Goal: Information Seeking & Learning: Understand process/instructions

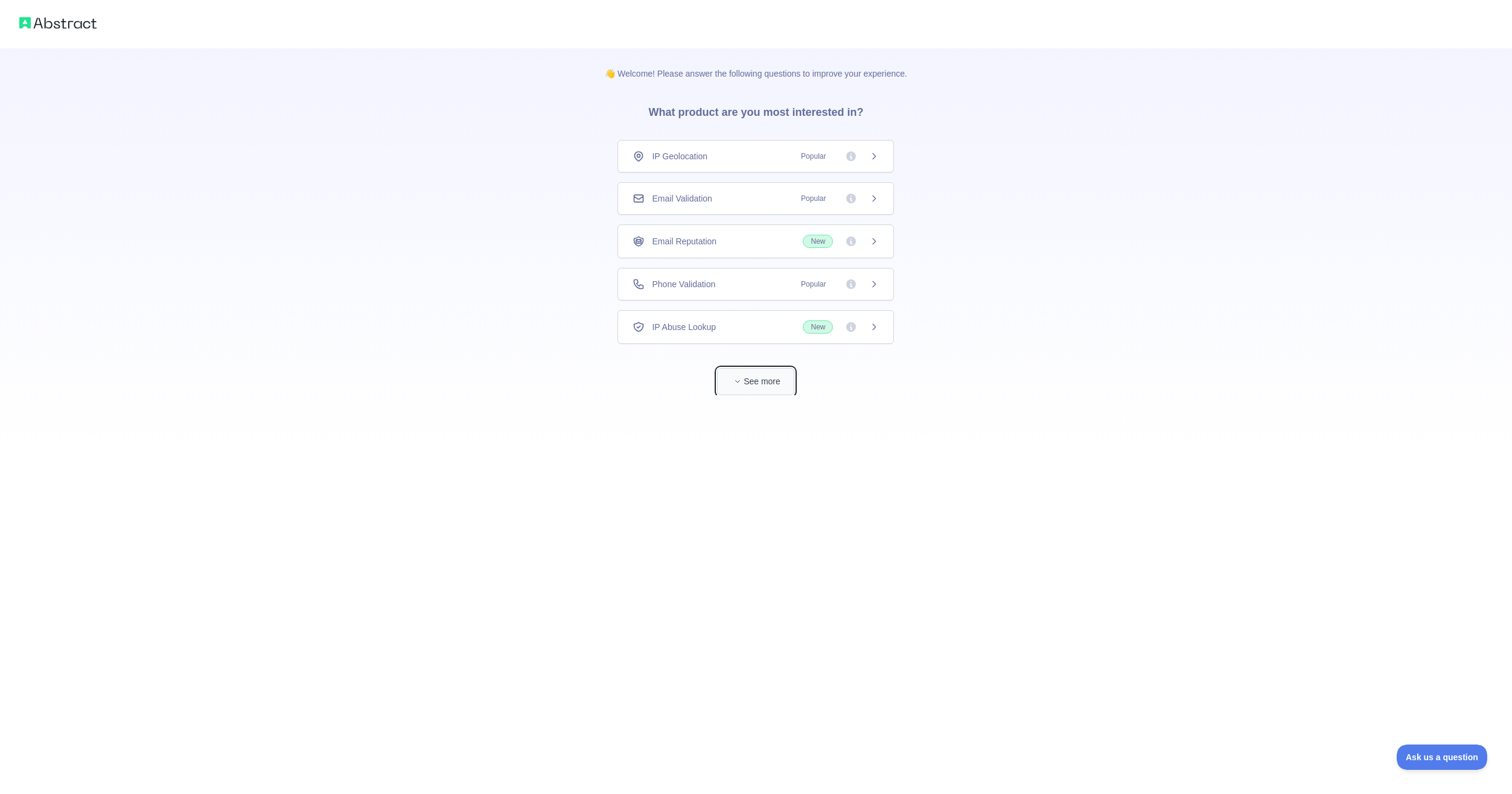
click at [729, 384] on button "See more" at bounding box center [755, 381] width 77 height 28
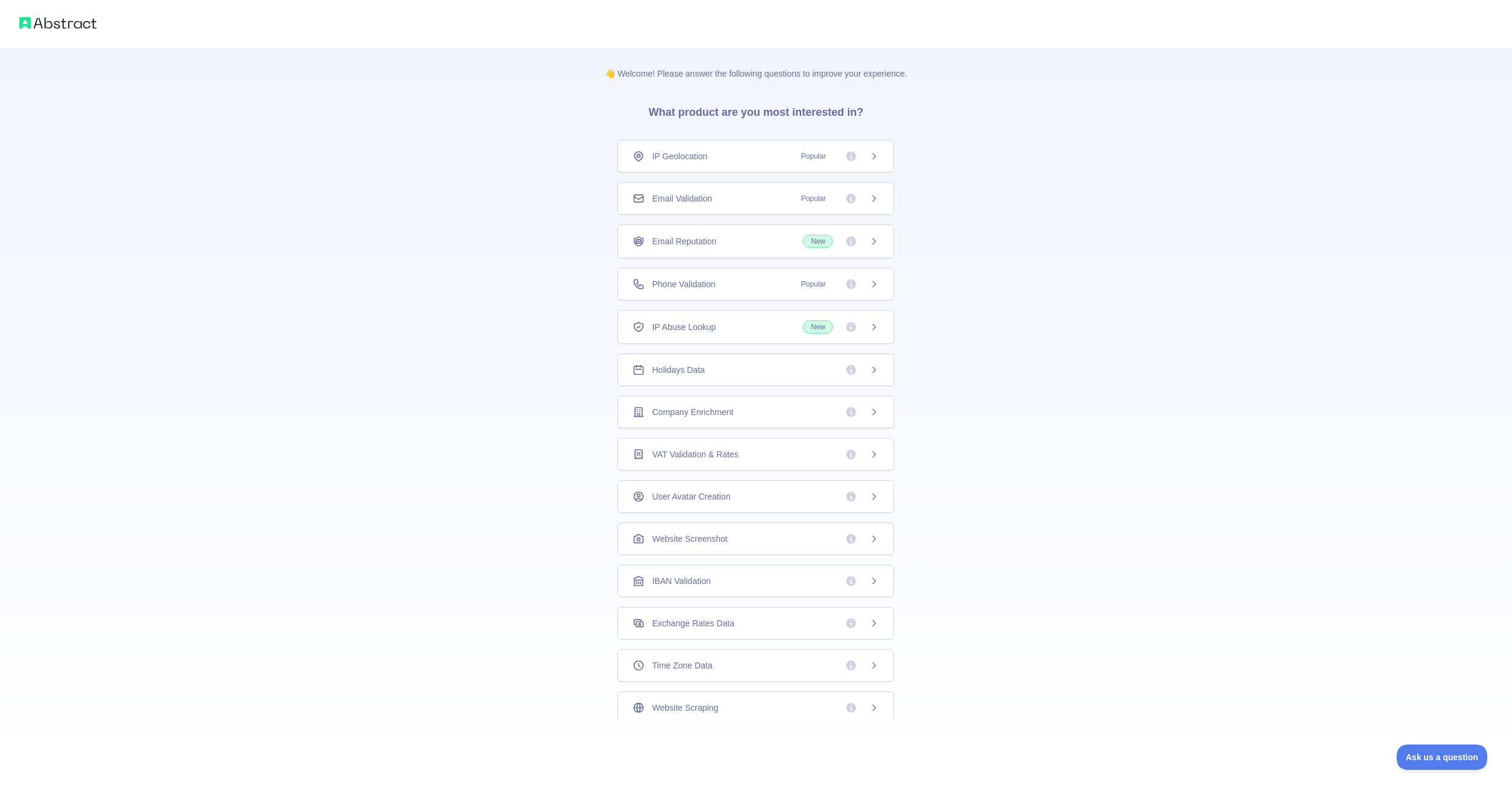
click at [798, 245] on div "Email Reputation New" at bounding box center [755, 242] width 246 height 13
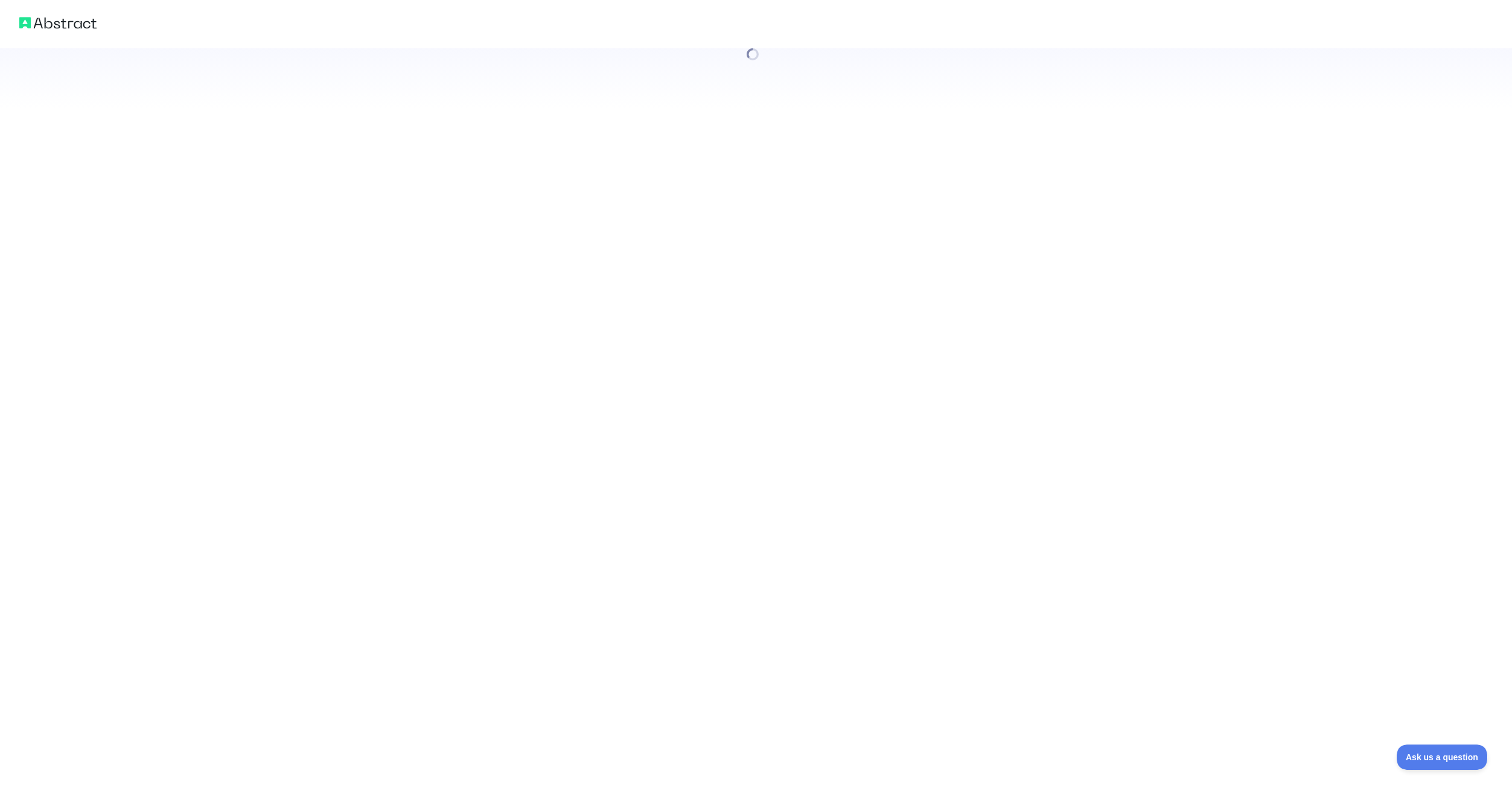
click at [876, 242] on div at bounding box center [756, 397] width 1512 height 794
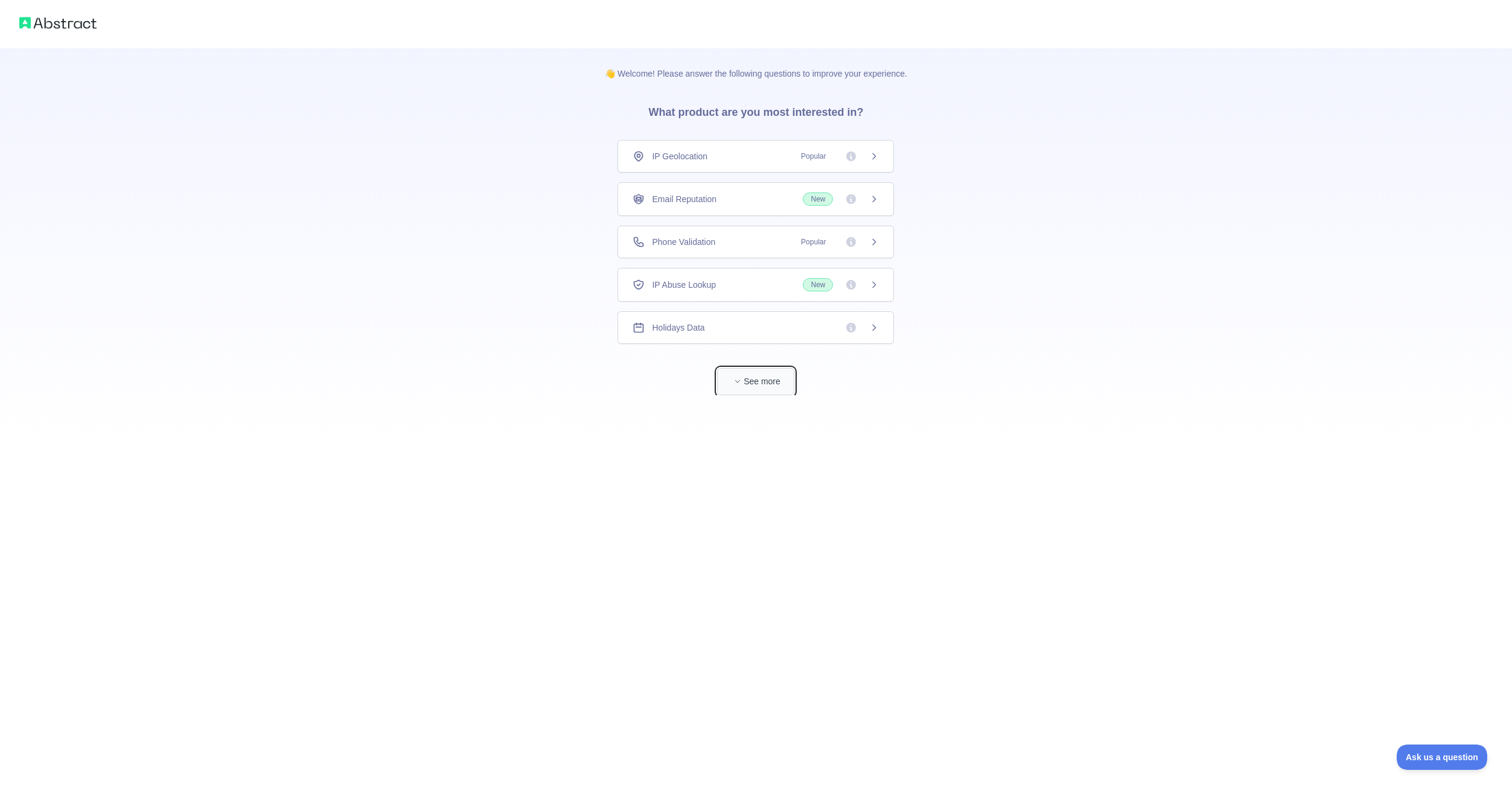
click at [769, 378] on button "See more" at bounding box center [755, 381] width 77 height 28
click at [869, 237] on icon at bounding box center [874, 242] width 10 height 10
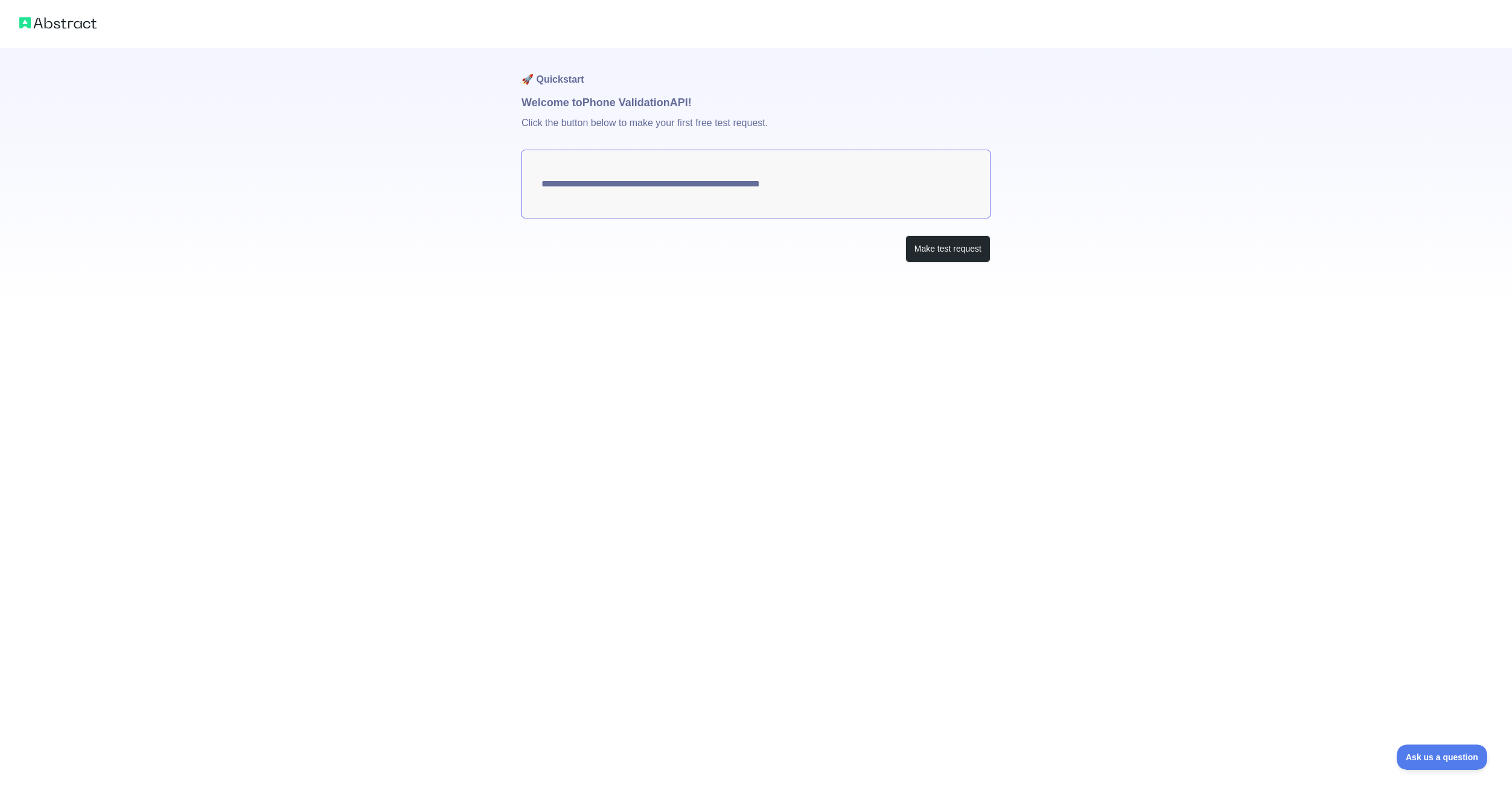
click at [739, 180] on textarea "**********" at bounding box center [755, 184] width 469 height 68
click at [926, 242] on button "Make test request" at bounding box center [947, 249] width 85 height 28
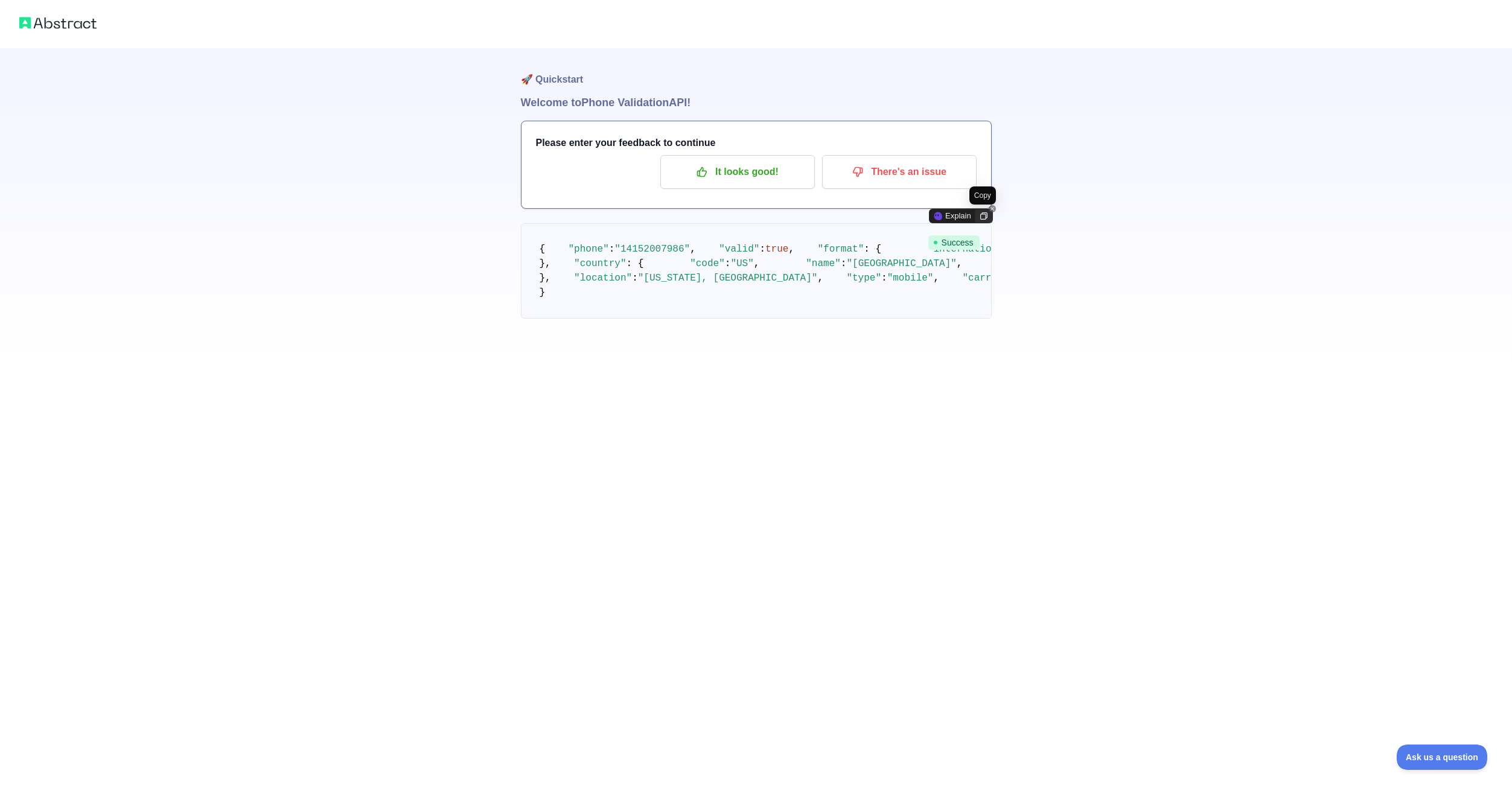
click at [980, 214] on icon at bounding box center [984, 216] width 8 height 8
click at [54, 23] on img at bounding box center [57, 23] width 77 height 17
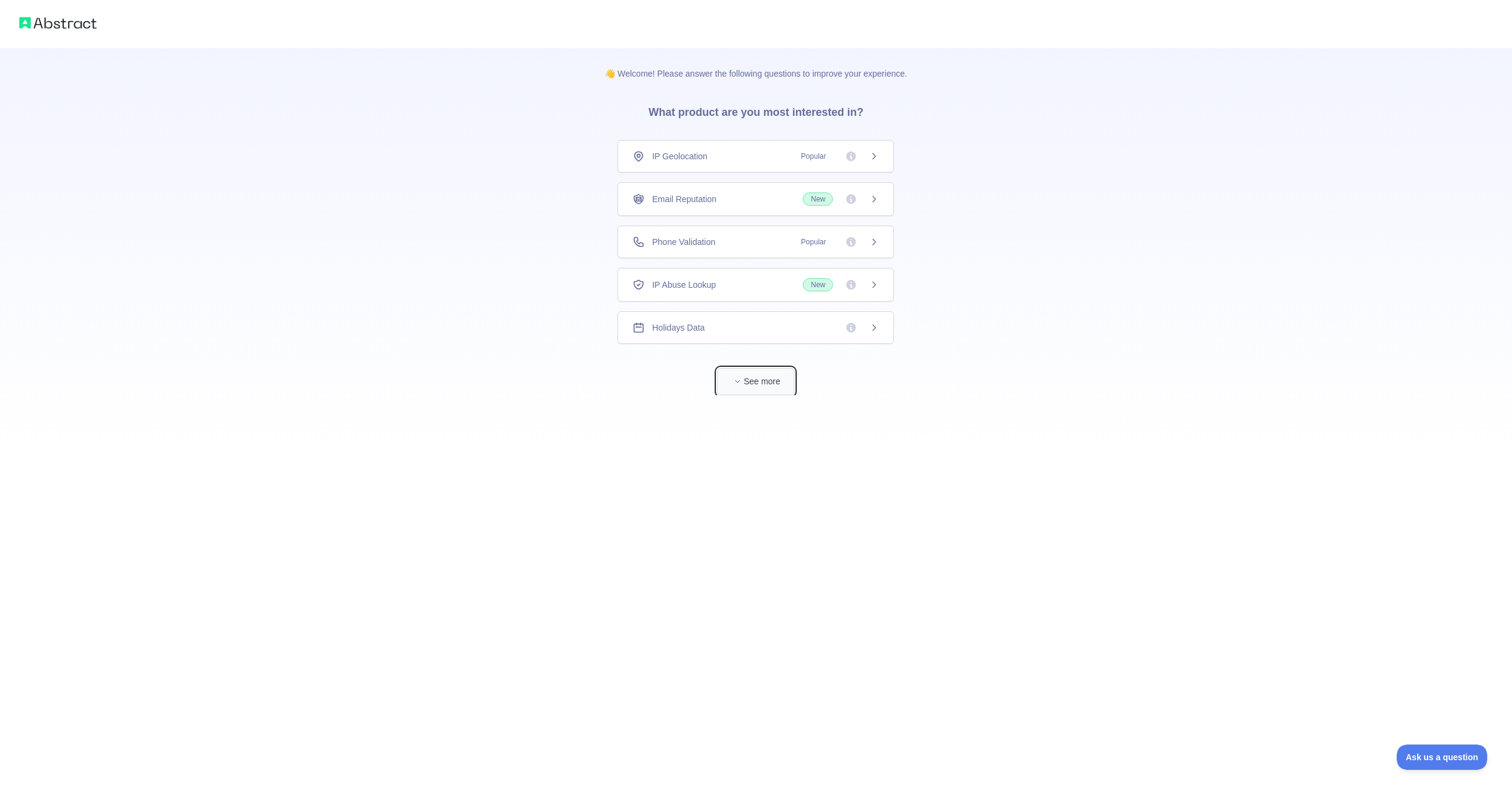
click at [746, 382] on button "See more" at bounding box center [755, 381] width 77 height 28
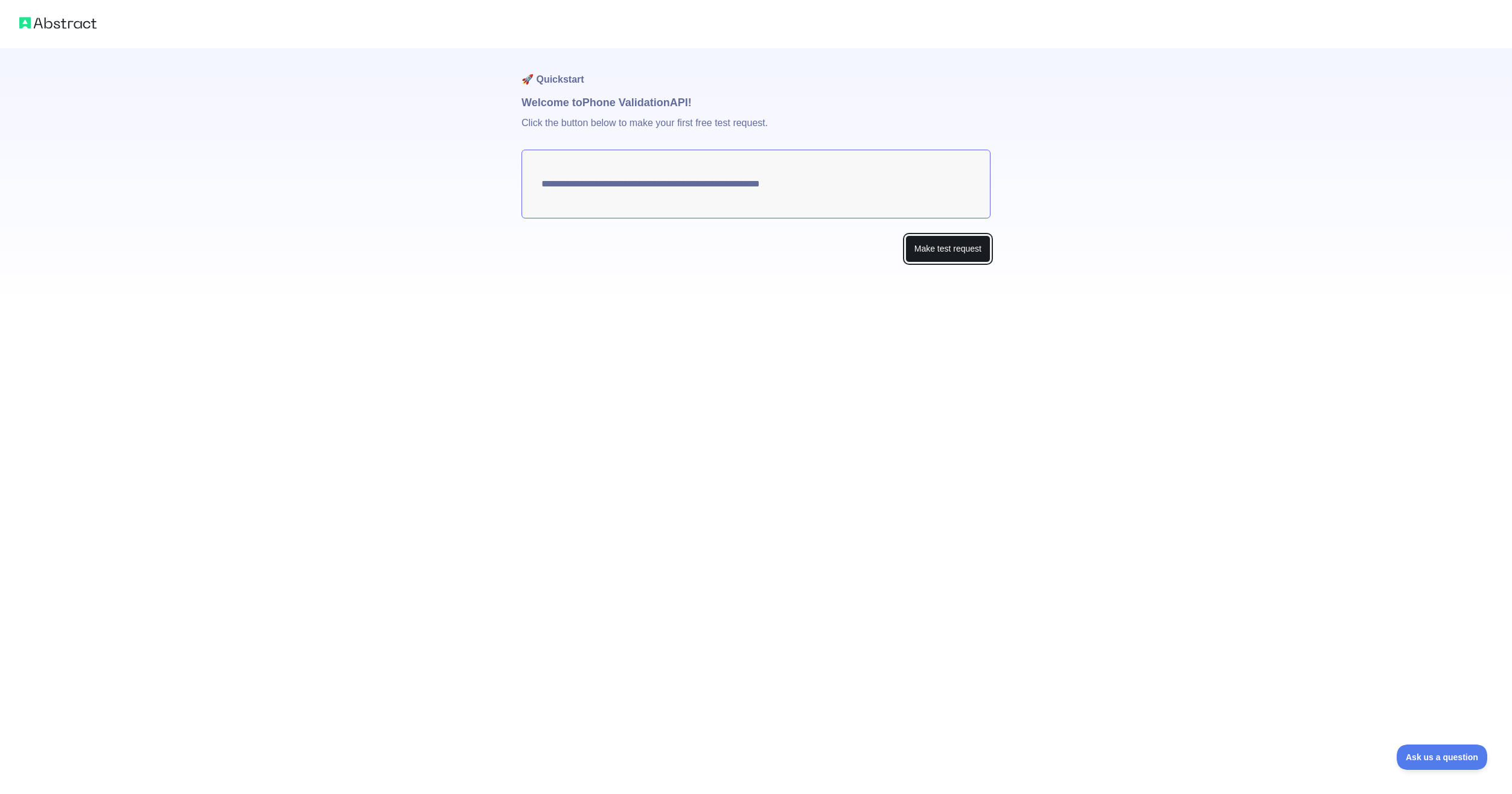
click at [926, 252] on button "Make test request" at bounding box center [947, 249] width 85 height 28
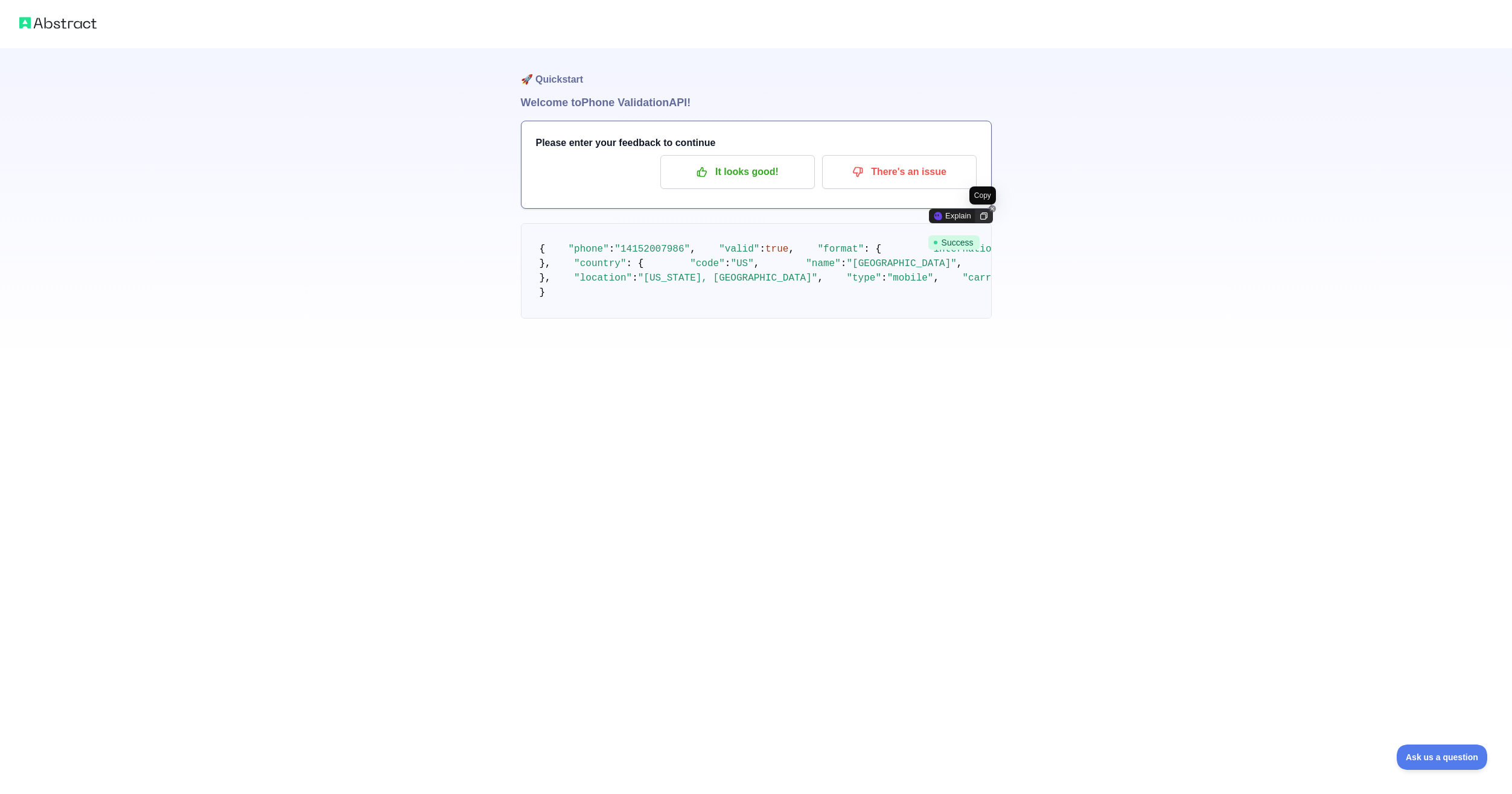
click at [977, 214] on div at bounding box center [984, 216] width 17 height 13
click at [1447, 756] on span "Ask us a question" at bounding box center [1435, 755] width 90 height 9
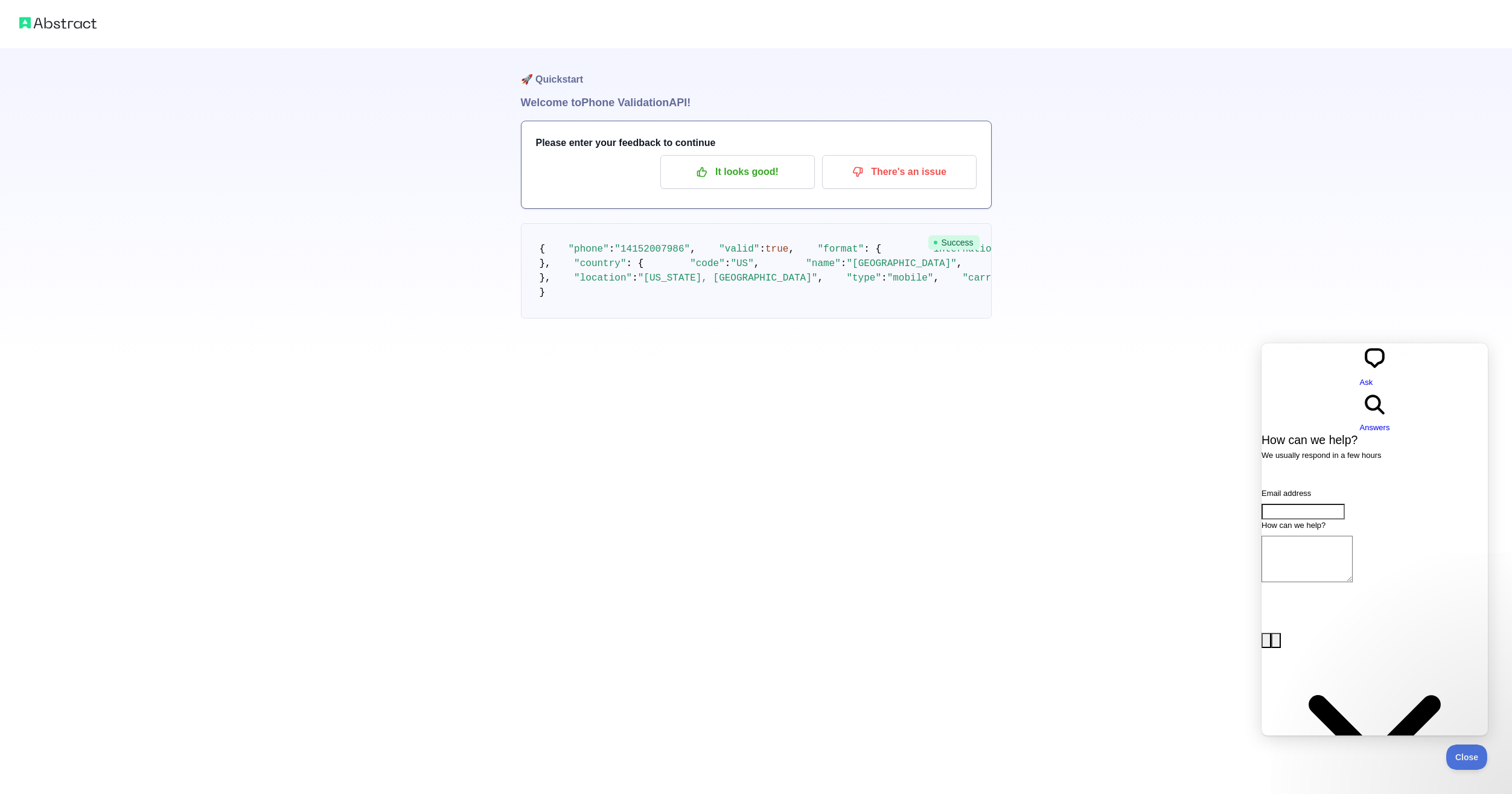
click at [1209, 367] on div "🚀 Quickstart Welcome to Phone Validation API! Please enter your feedback to con…" at bounding box center [756, 184] width 1512 height 367
click at [1460, 758] on span "Close" at bounding box center [1463, 755] width 41 height 9
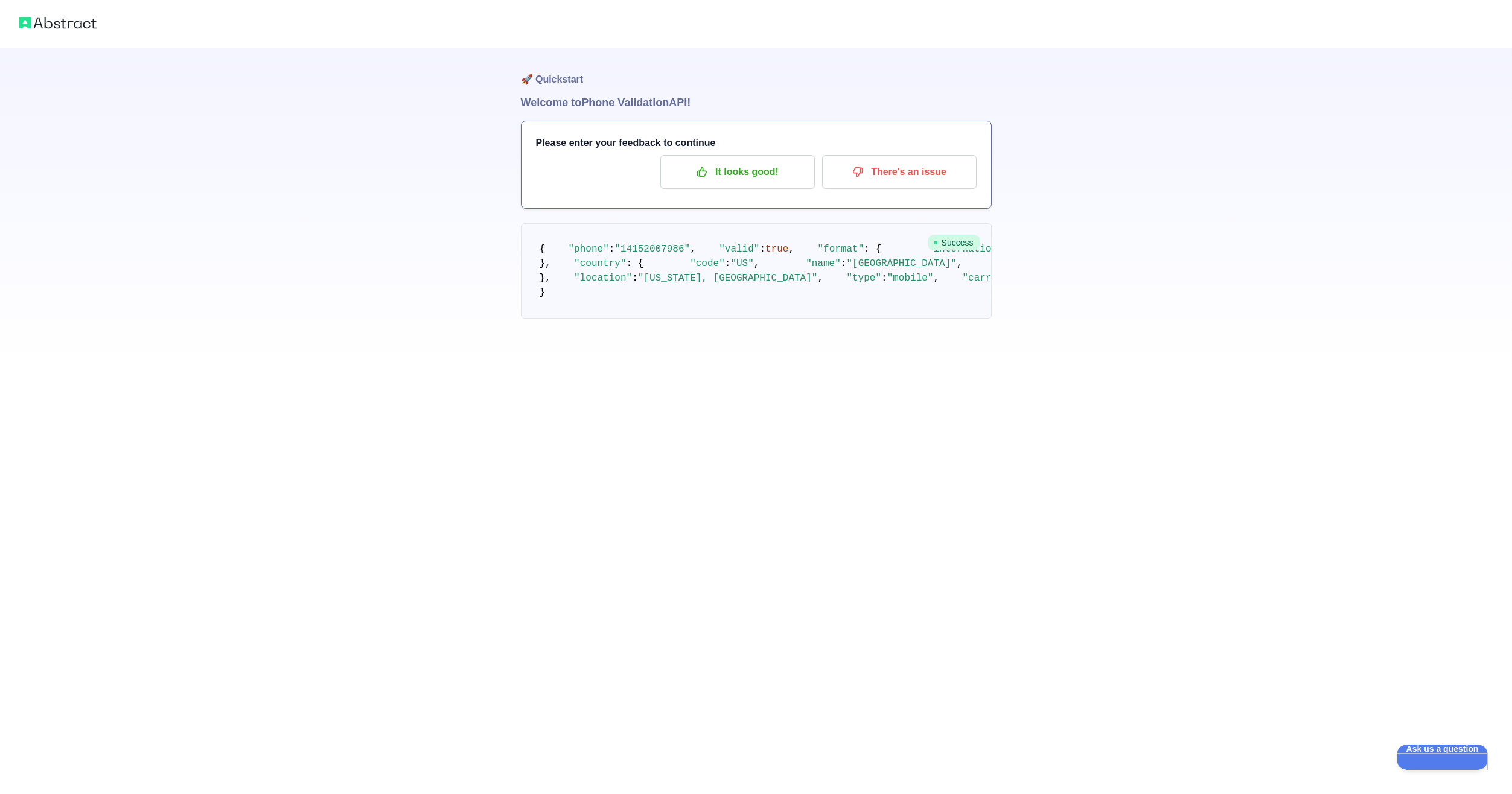
click at [67, 28] on img at bounding box center [57, 23] width 77 height 17
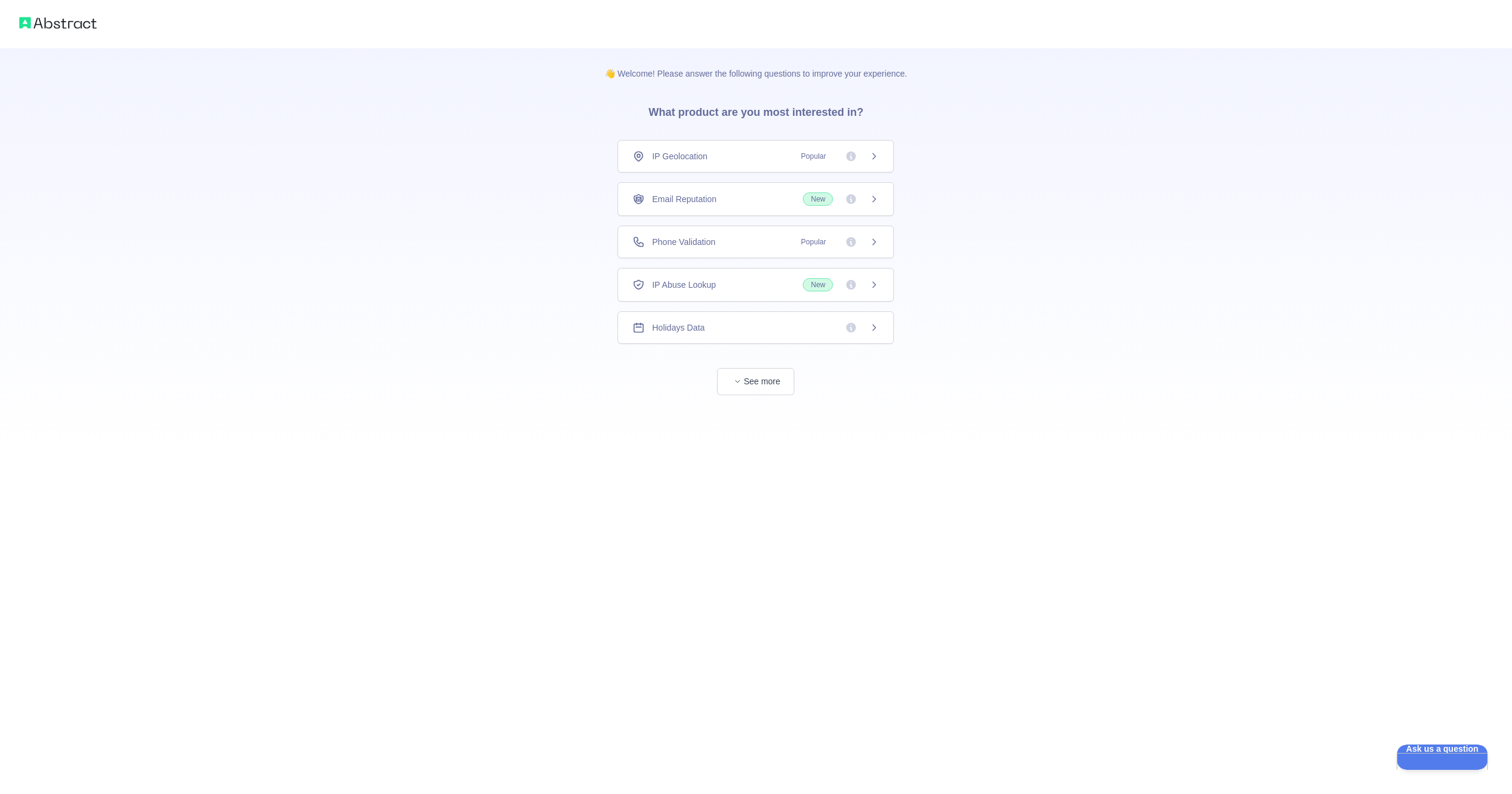
click at [64, 24] on img at bounding box center [57, 23] width 77 height 17
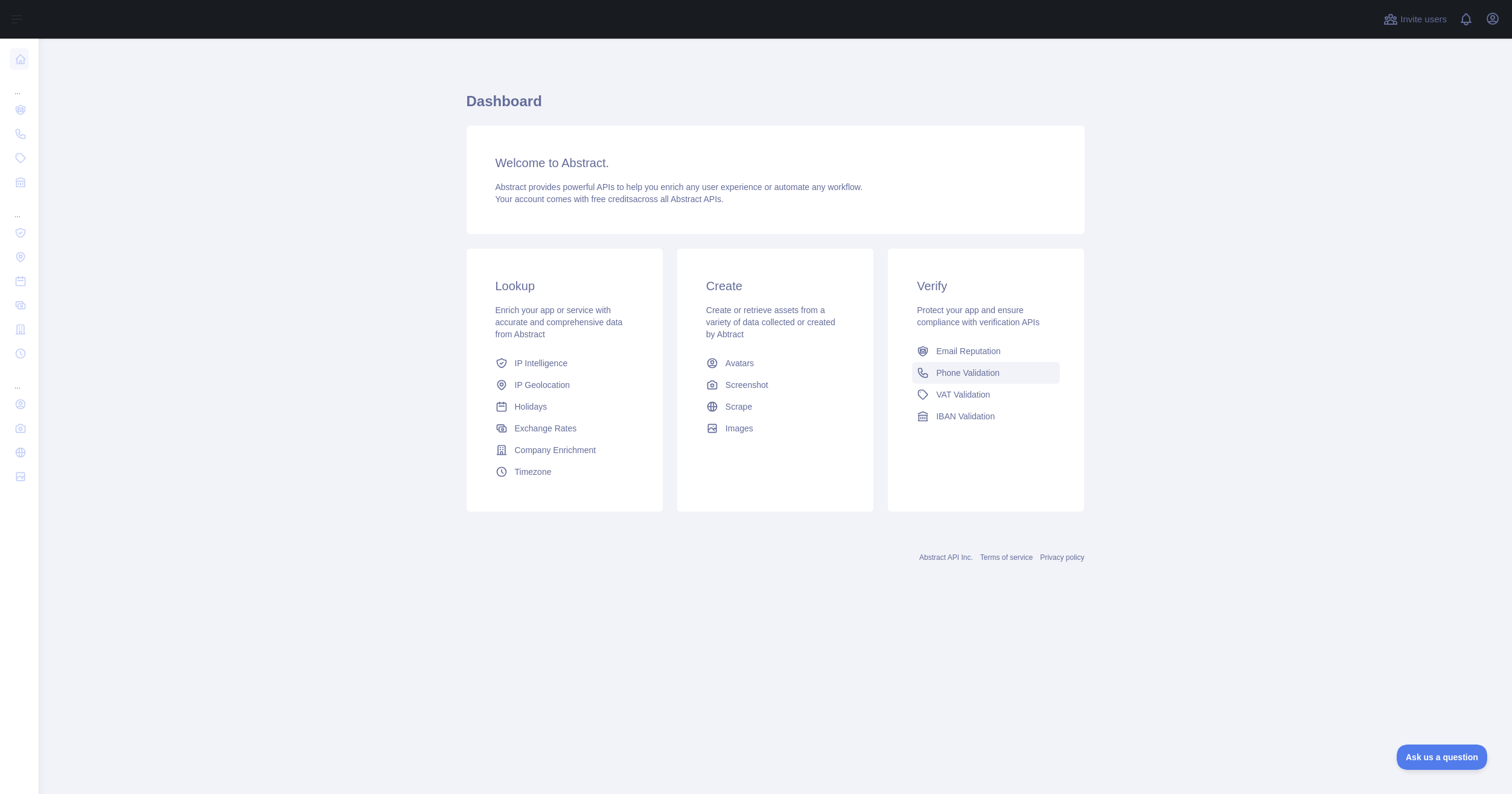
click at [961, 376] on span "Phone Validation" at bounding box center [967, 373] width 64 height 12
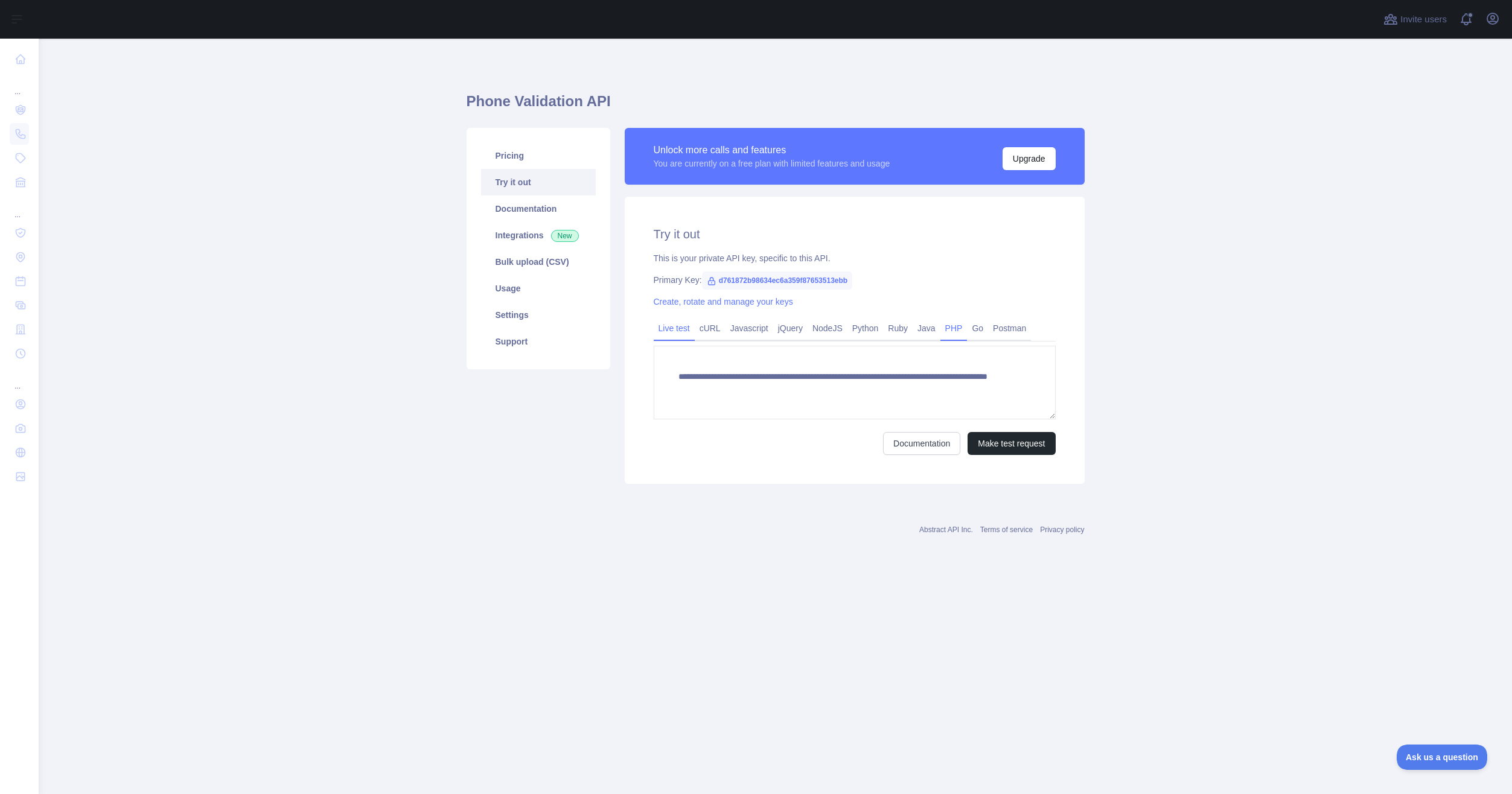
drag, startPoint x: 949, startPoint y: 324, endPoint x: 950, endPoint y: 331, distance: 7.1
click at [949, 324] on link "PHP" at bounding box center [954, 328] width 28 height 19
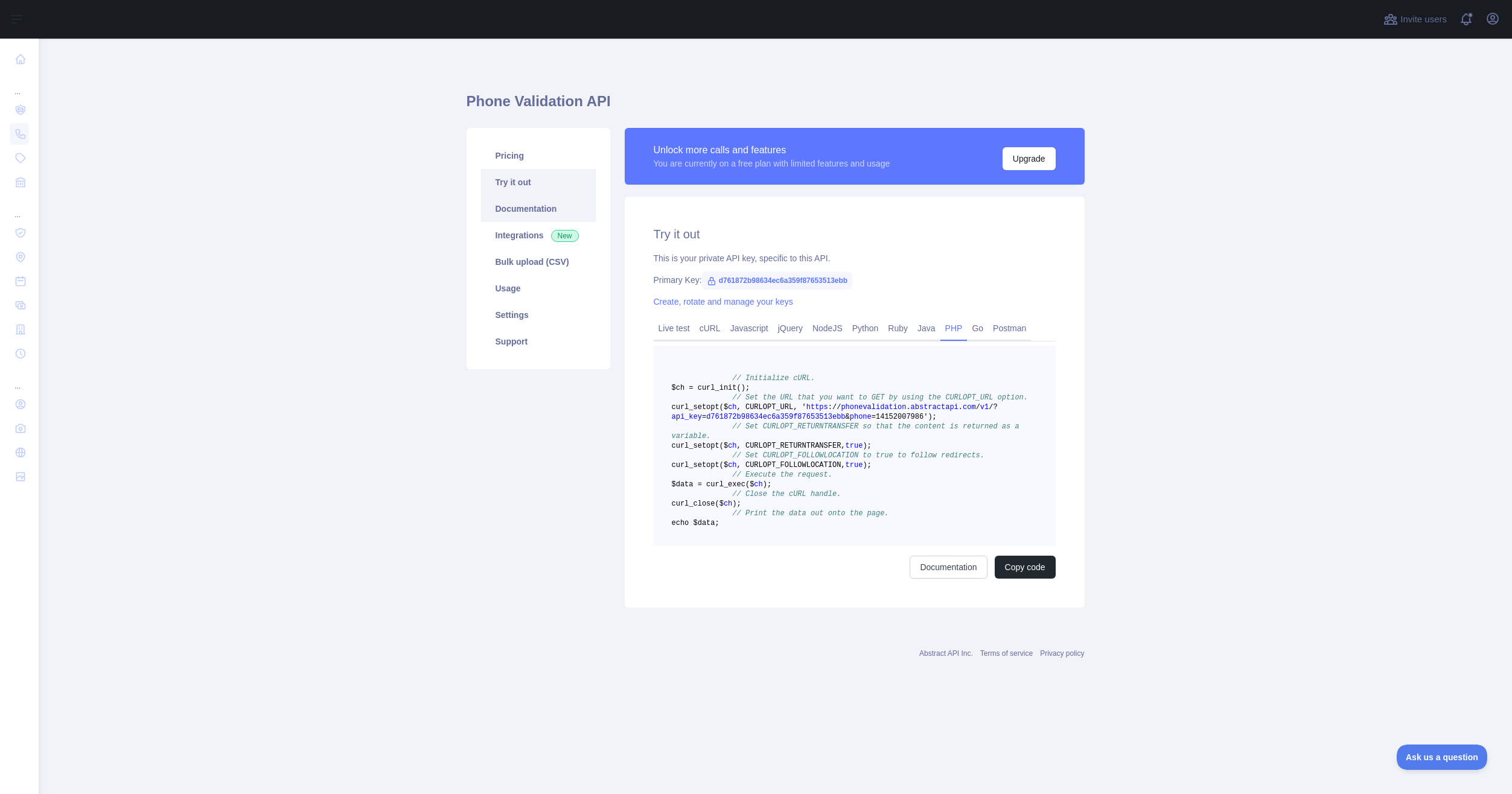
click at [533, 211] on link "Documentation" at bounding box center [538, 209] width 115 height 27
click at [516, 162] on link "Pricing" at bounding box center [538, 156] width 115 height 27
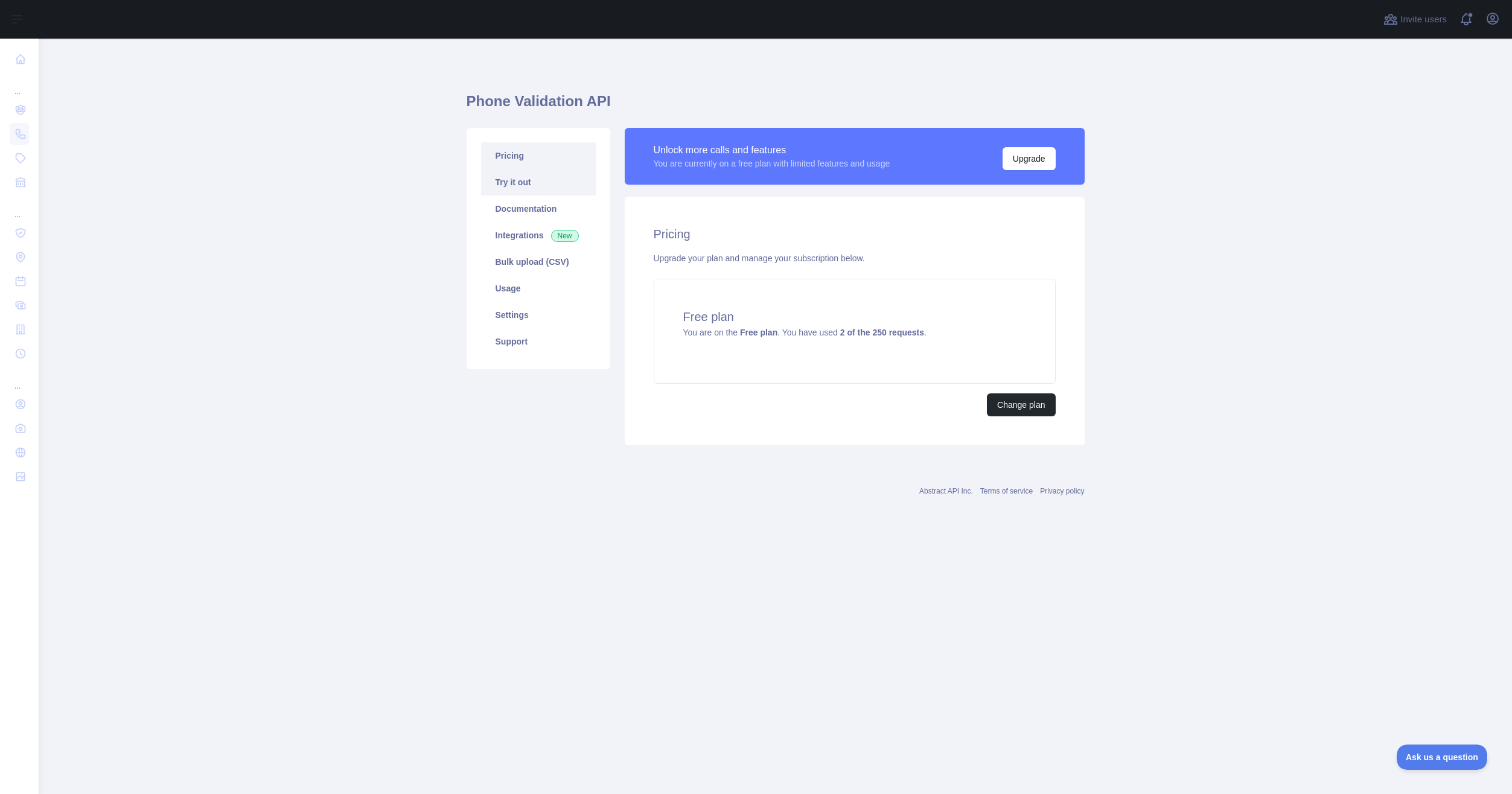
click at [524, 186] on link "Try it out" at bounding box center [538, 183] width 115 height 27
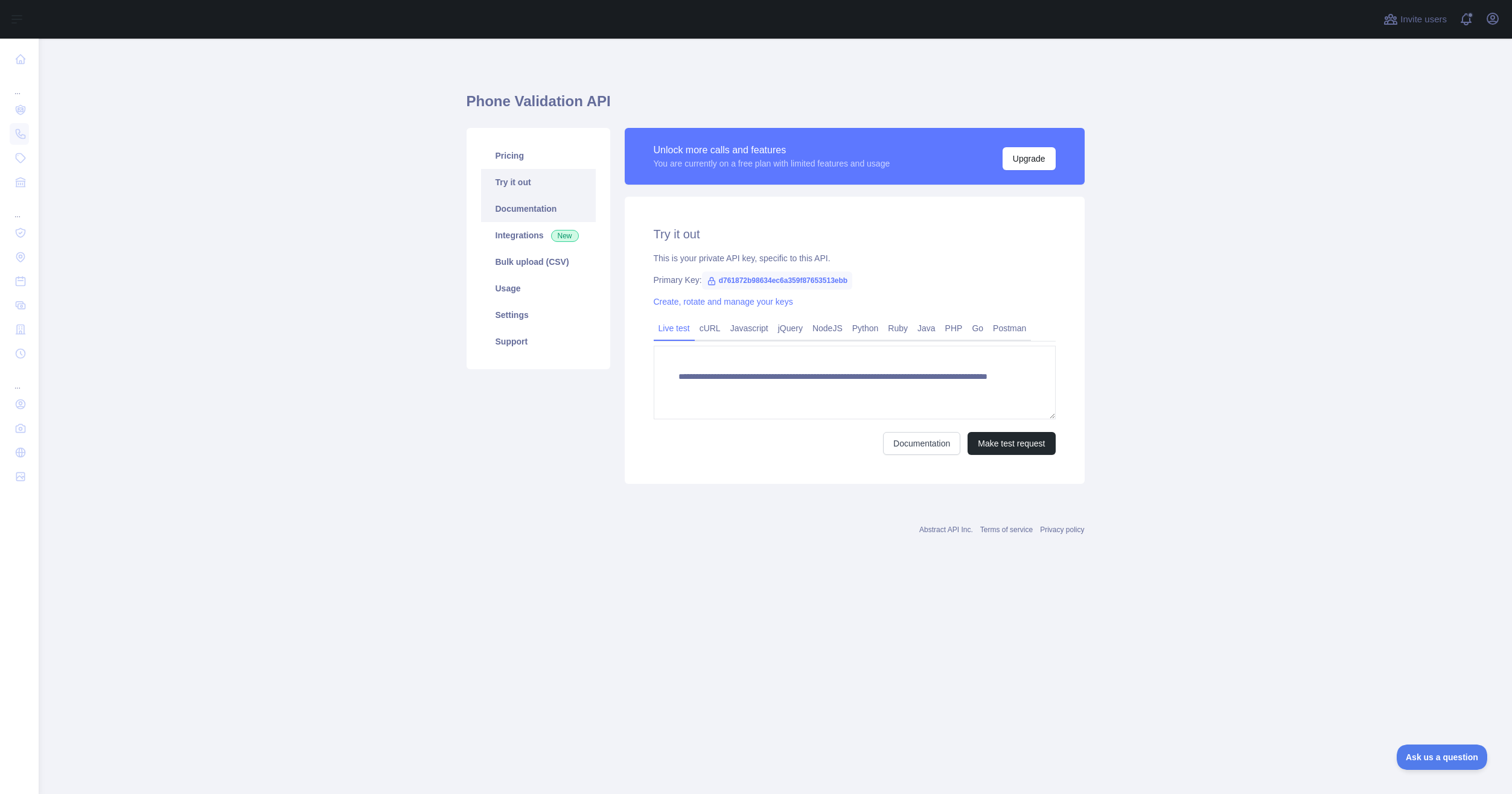
click at [530, 207] on link "Documentation" at bounding box center [538, 209] width 115 height 27
click at [560, 266] on link "Bulk upload (CSV)" at bounding box center [538, 261] width 115 height 27
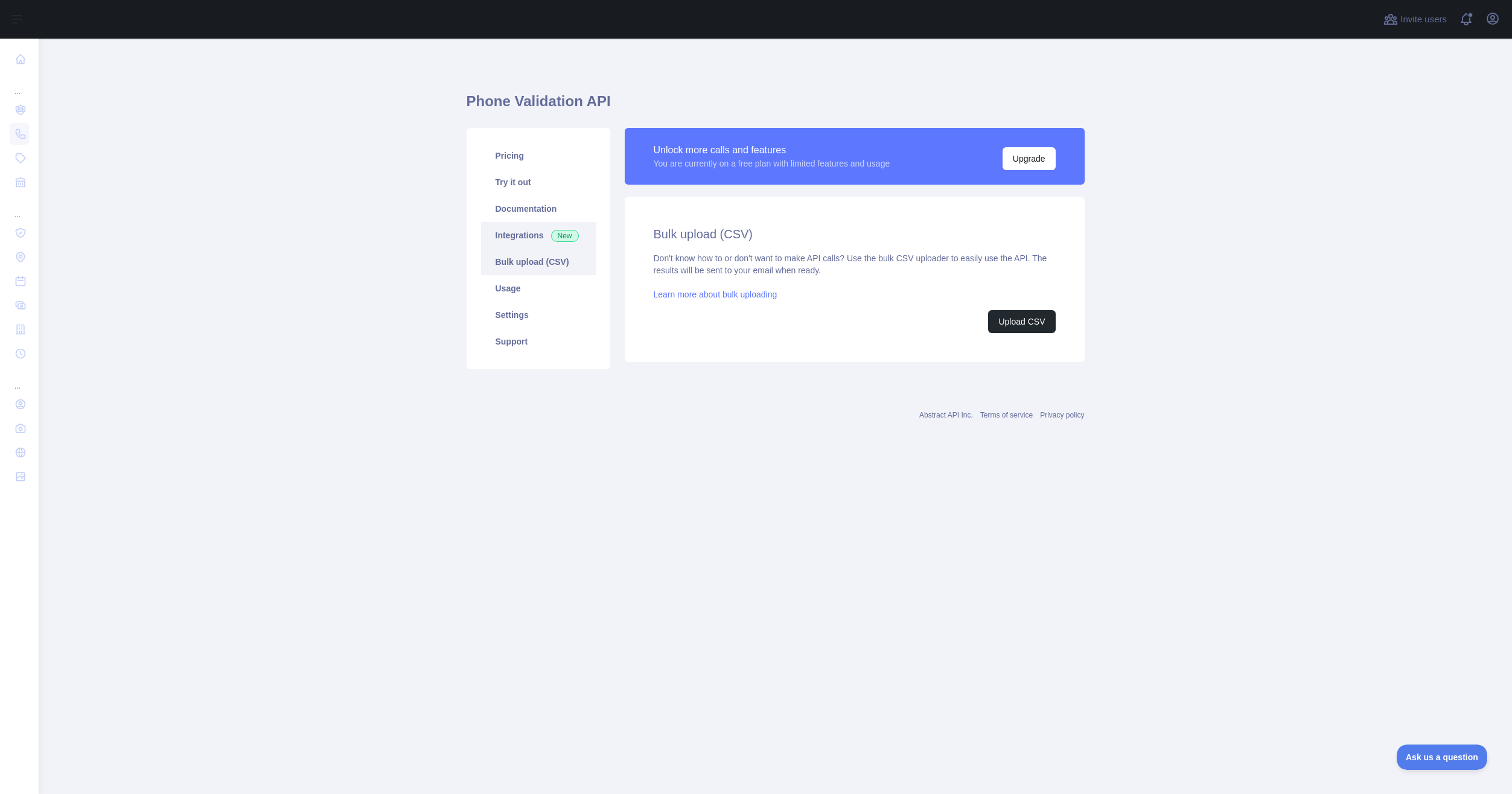
click at [555, 242] on link "Integrations New" at bounding box center [538, 236] width 115 height 27
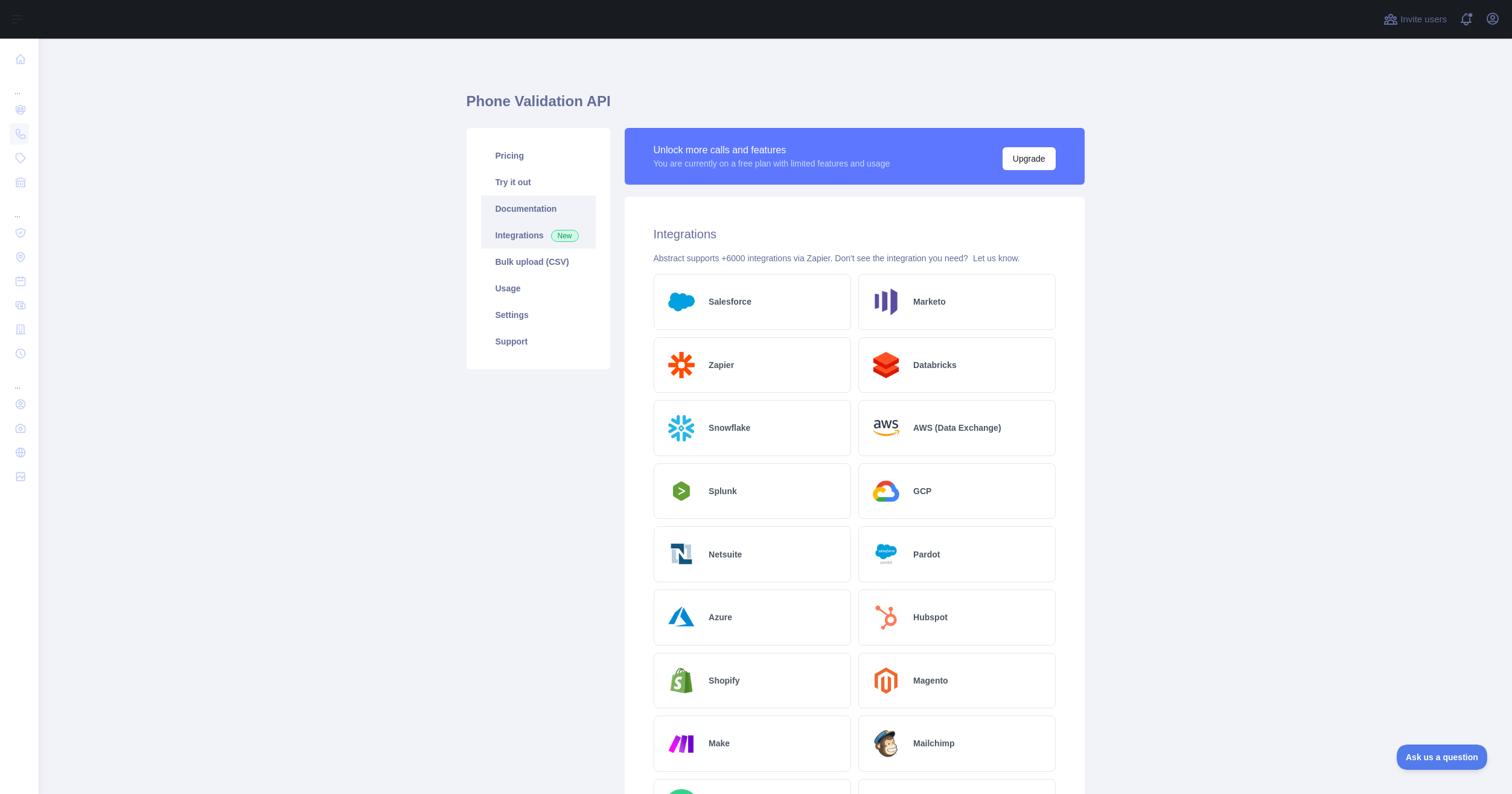
click at [542, 208] on link "Documentation" at bounding box center [538, 209] width 115 height 27
click at [553, 287] on link "Usage" at bounding box center [538, 288] width 115 height 27
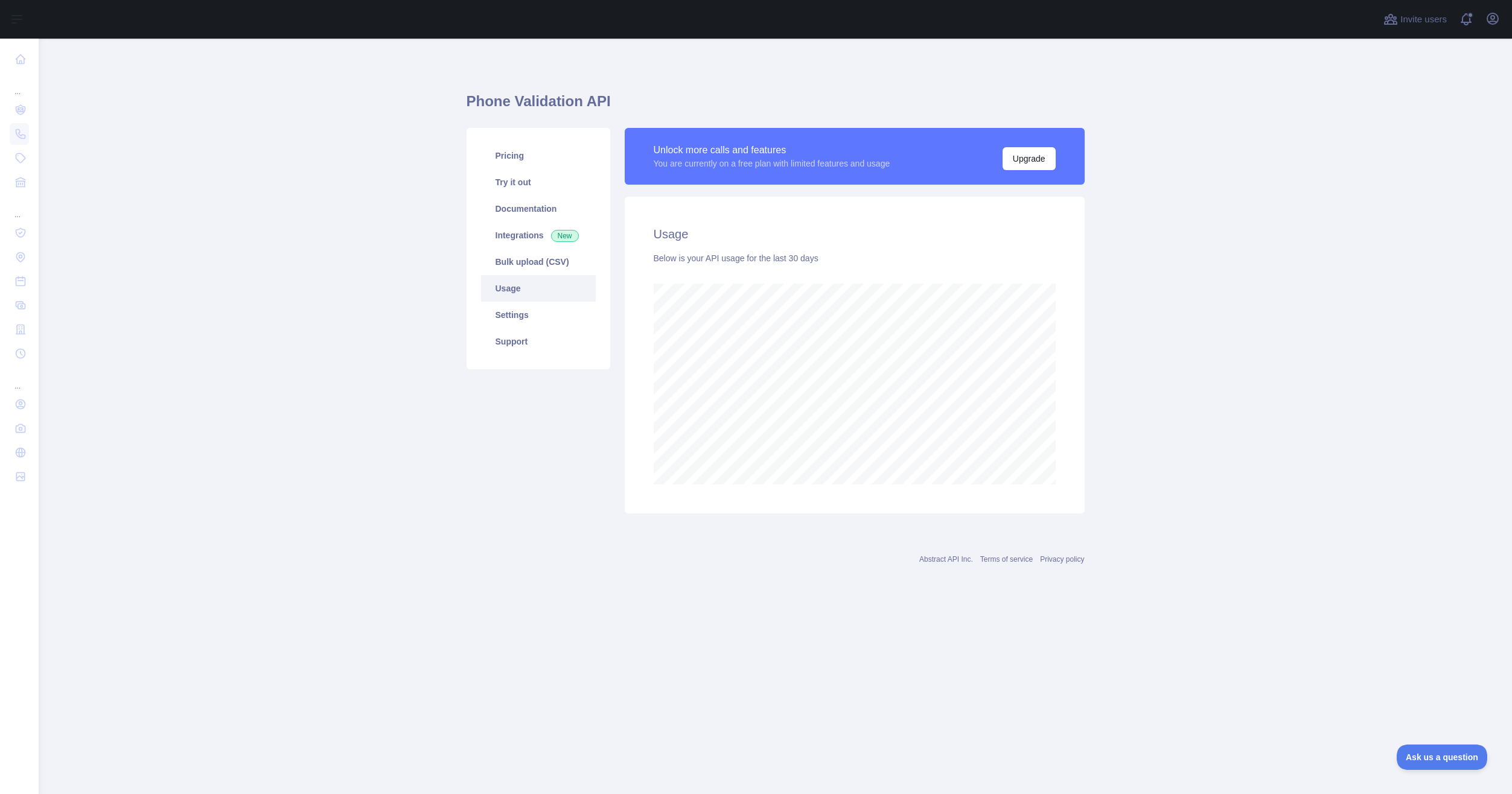
scroll to position [756, 1473]
click at [557, 263] on link "Bulk upload (CSV)" at bounding box center [538, 261] width 115 height 27
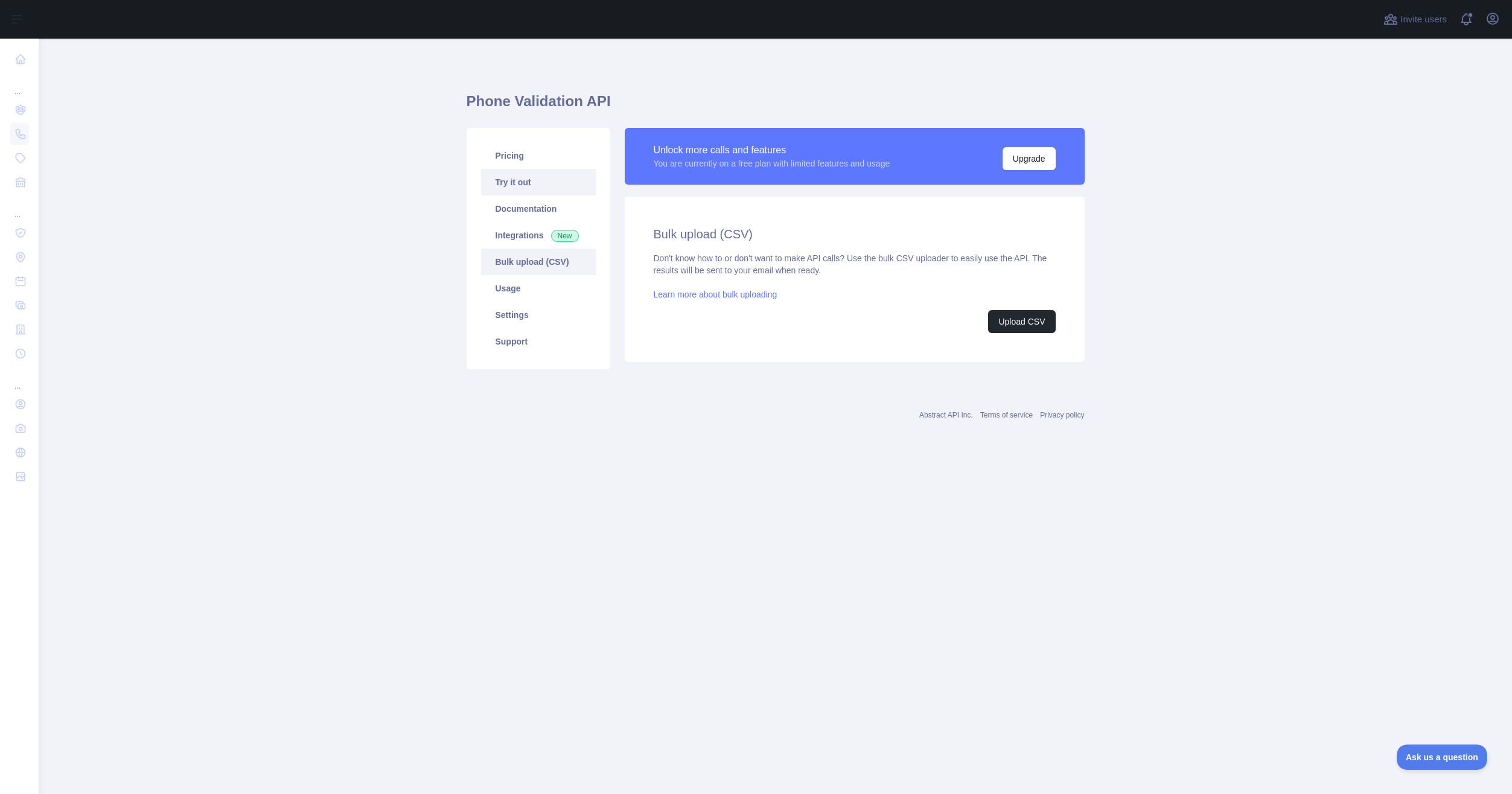
click at [559, 188] on link "Try it out" at bounding box center [538, 183] width 115 height 27
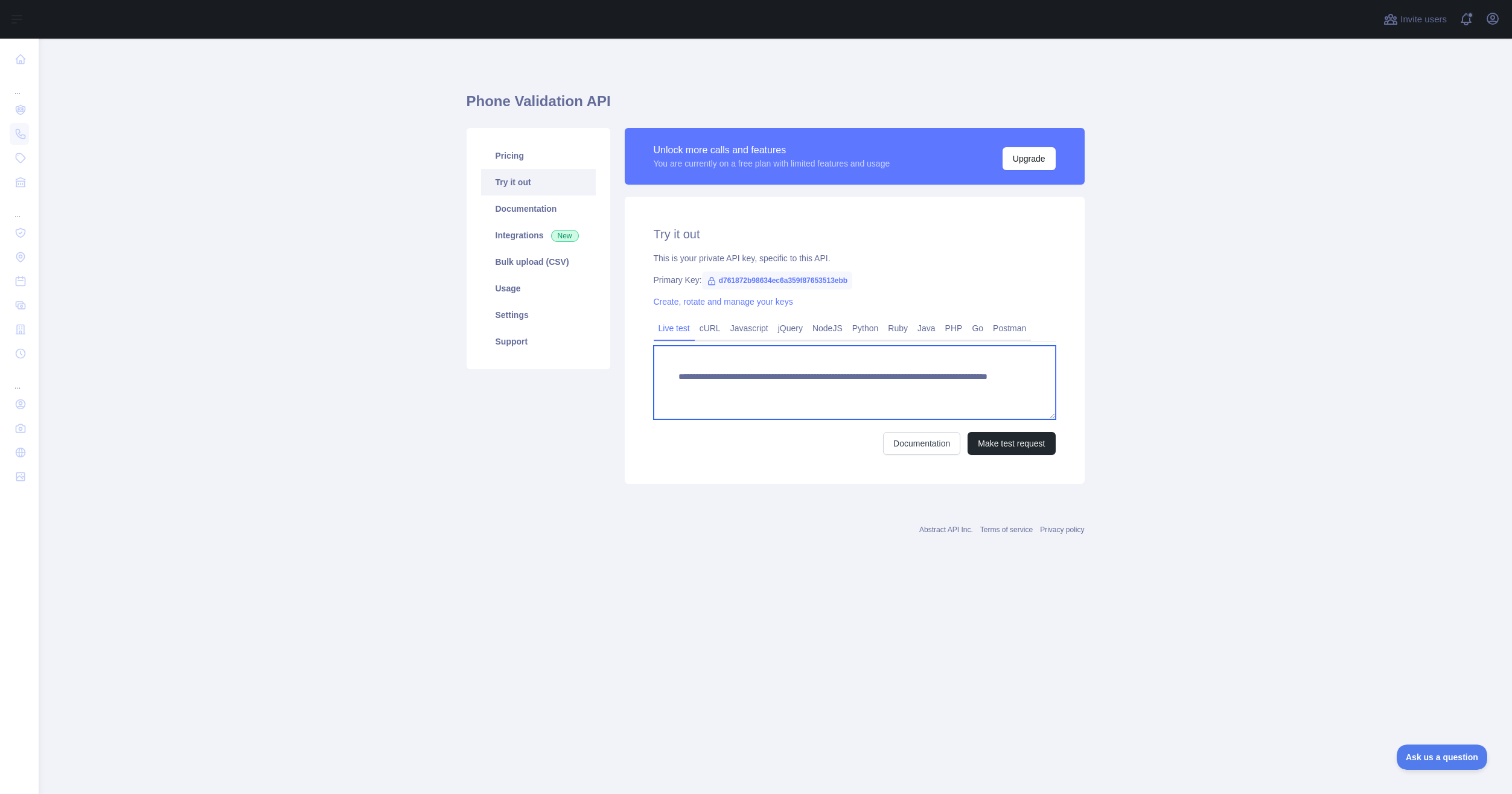
click at [732, 389] on textarea "**********" at bounding box center [854, 382] width 402 height 73
click at [703, 523] on div "Abstract API Inc. Terms of service Privacy policy" at bounding box center [776, 523] width 618 height 44
drag, startPoint x: 678, startPoint y: 378, endPoint x: 698, endPoint y: 379, distance: 20.0
click at [698, 379] on textarea "**********" at bounding box center [854, 382] width 402 height 73
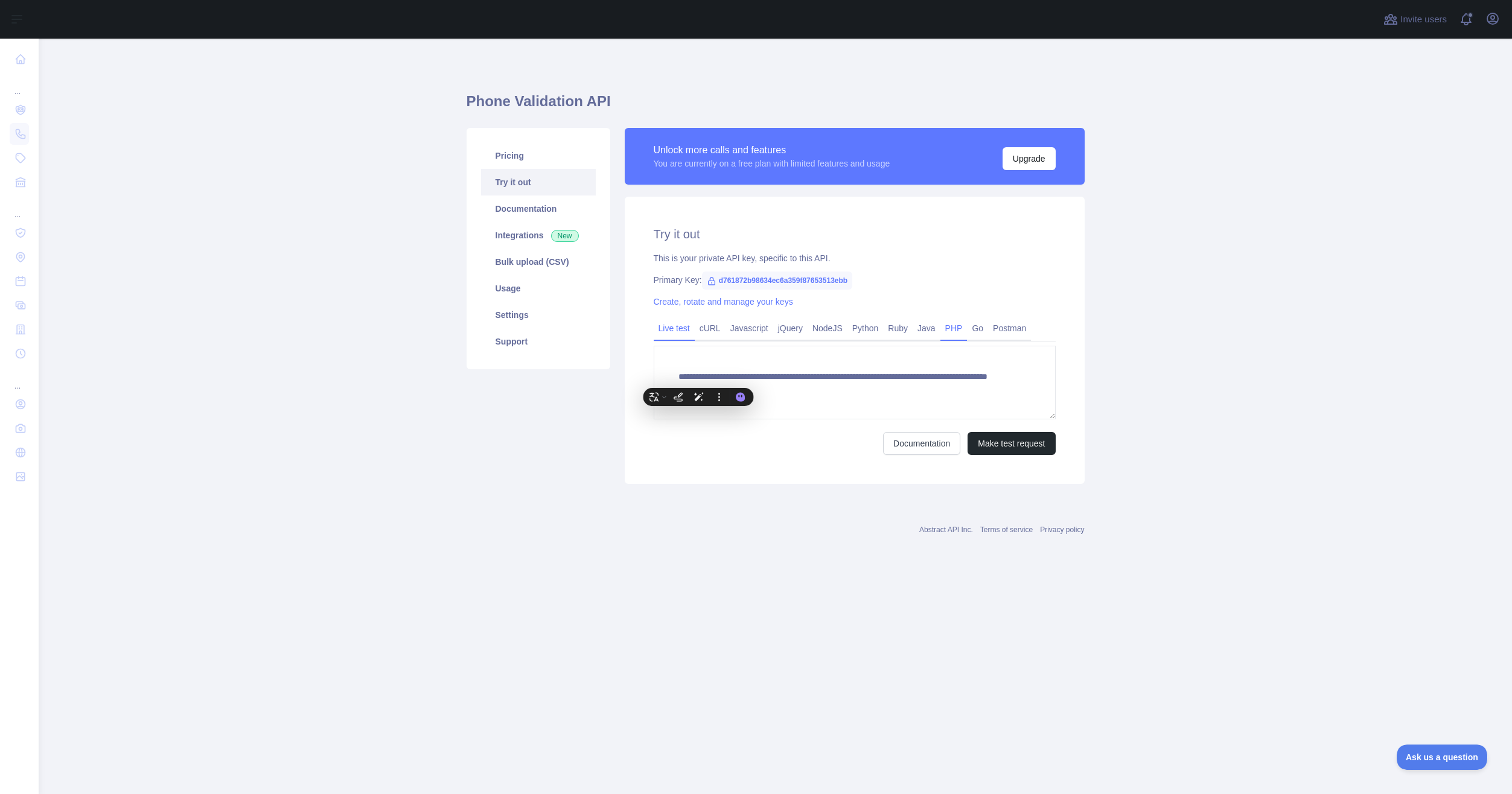
click at [940, 330] on link "PHP" at bounding box center [954, 328] width 28 height 19
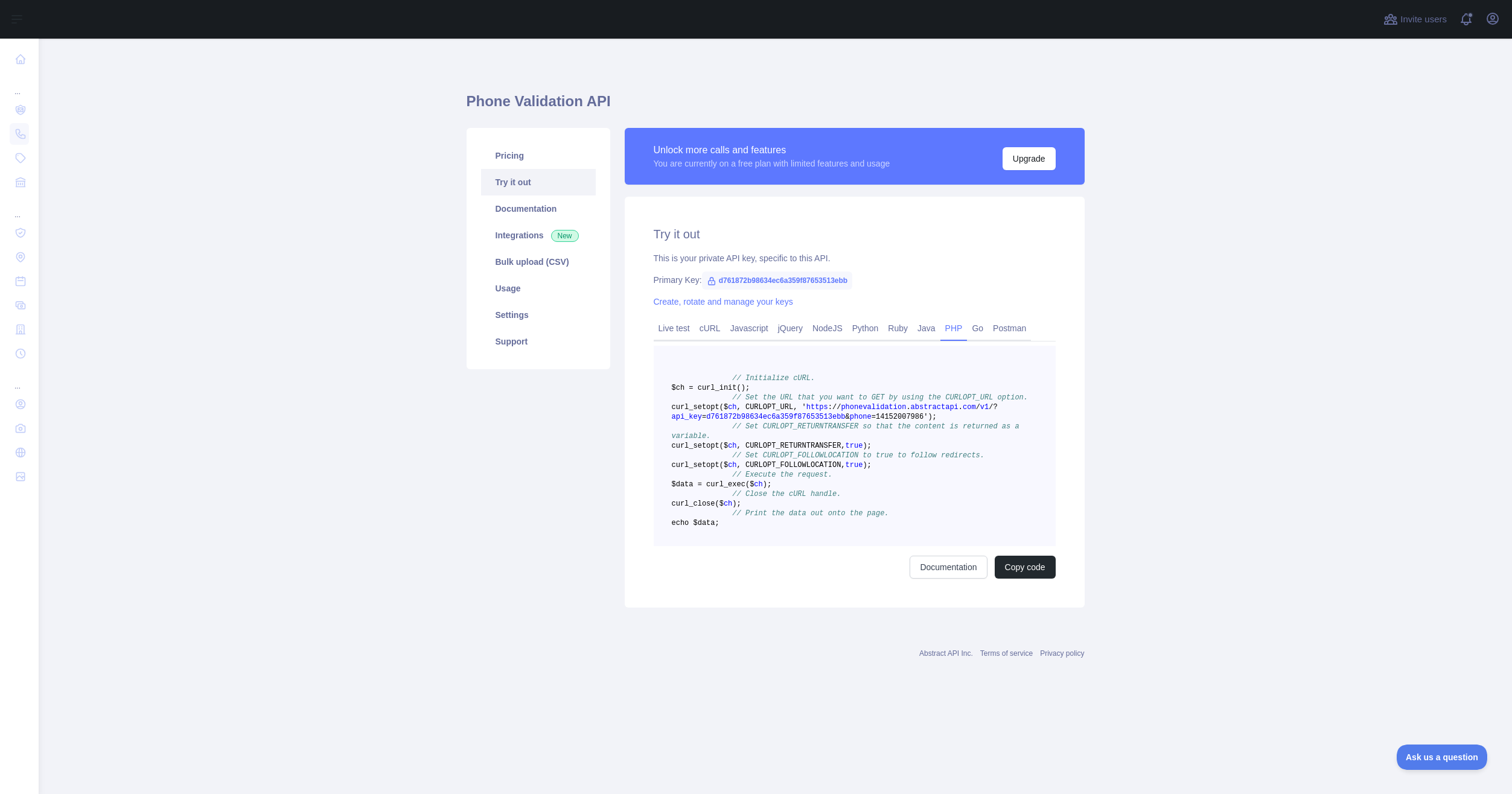
click at [1007, 305] on div "Create, rotate and manage your keys" at bounding box center [854, 301] width 402 height 12
click at [1008, 323] on link "Postman" at bounding box center [1009, 328] width 43 height 19
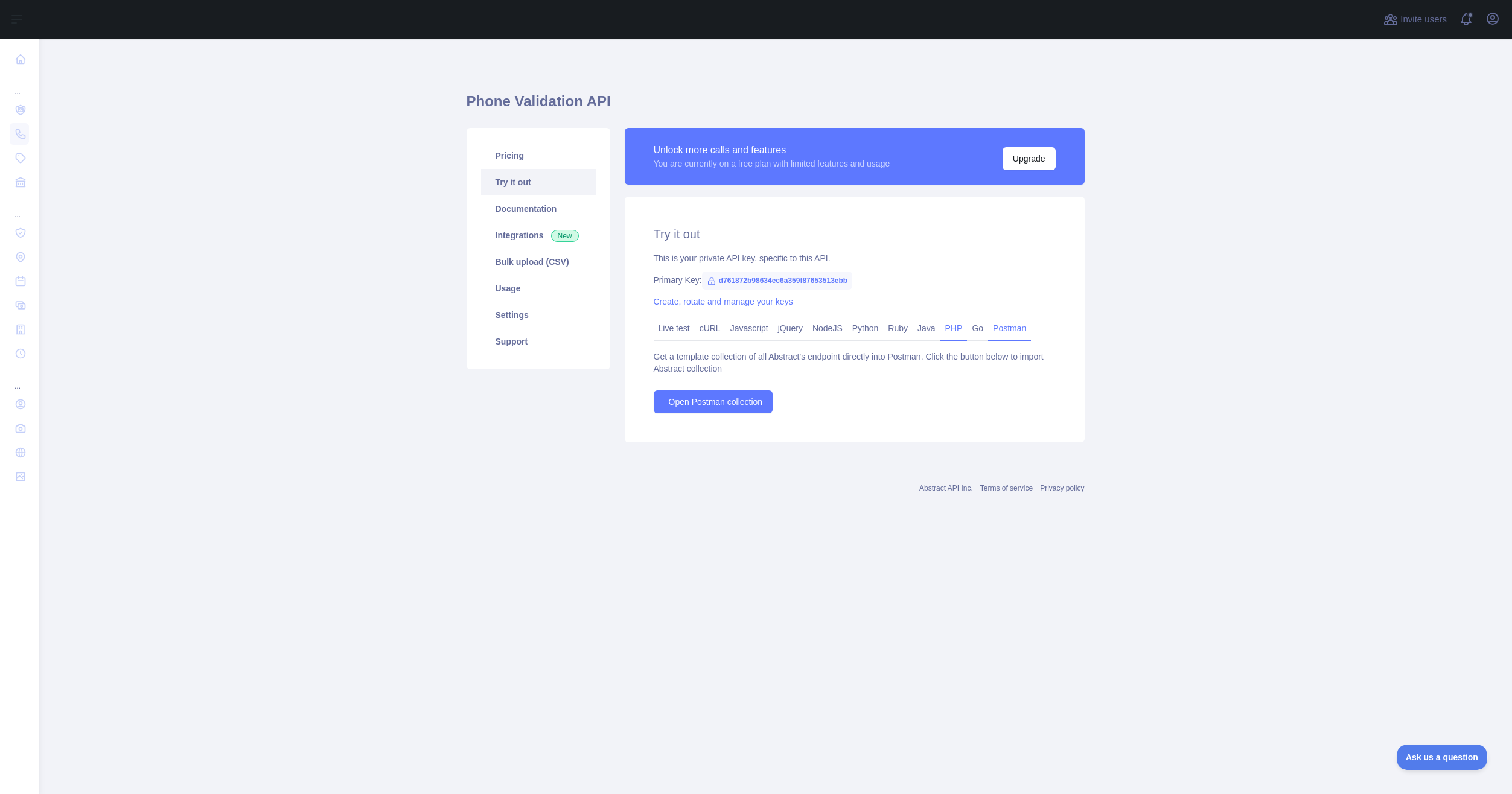
click at [954, 331] on link "PHP" at bounding box center [954, 328] width 28 height 19
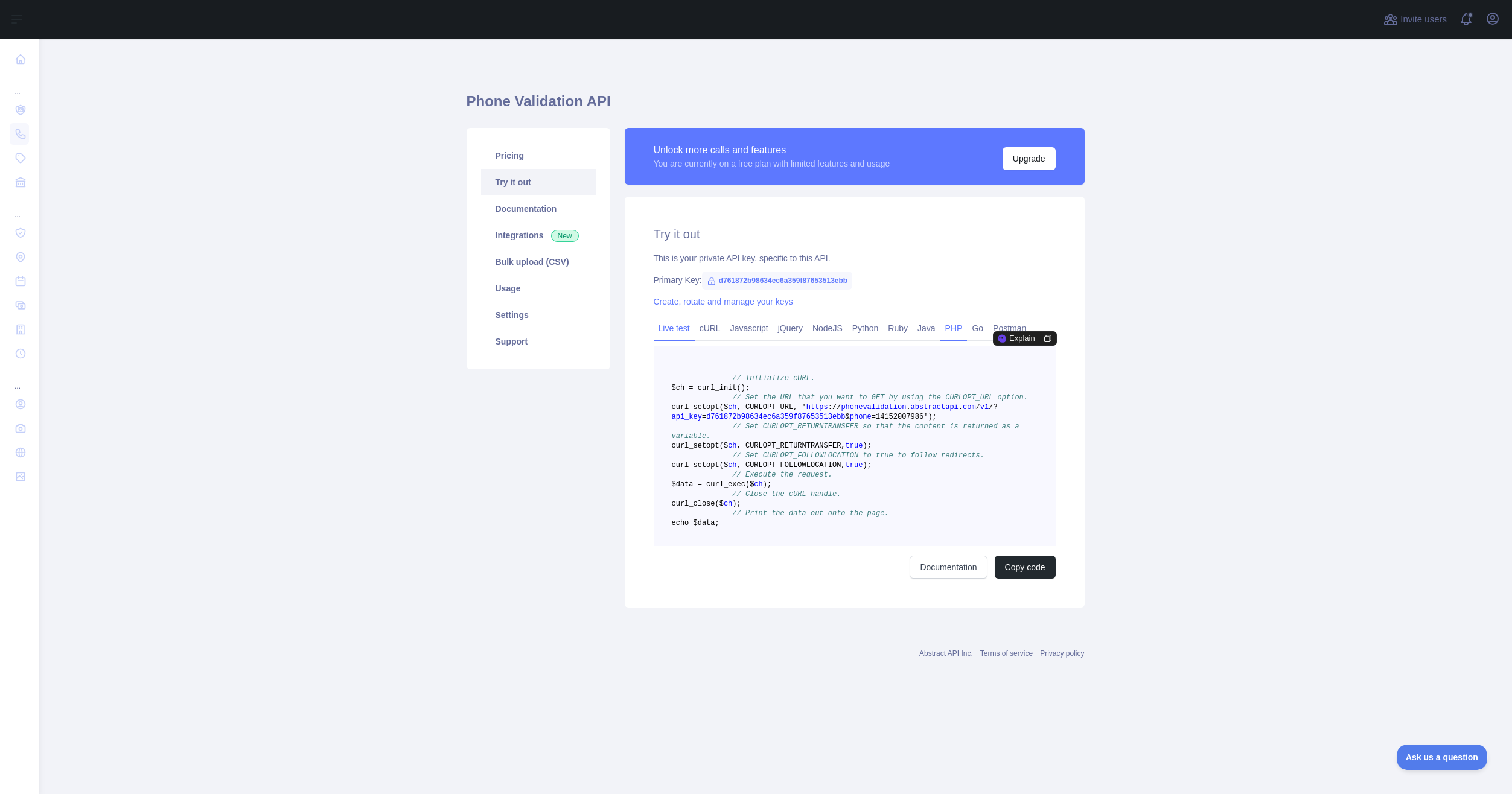
click at [669, 326] on link "Live test" at bounding box center [673, 328] width 41 height 19
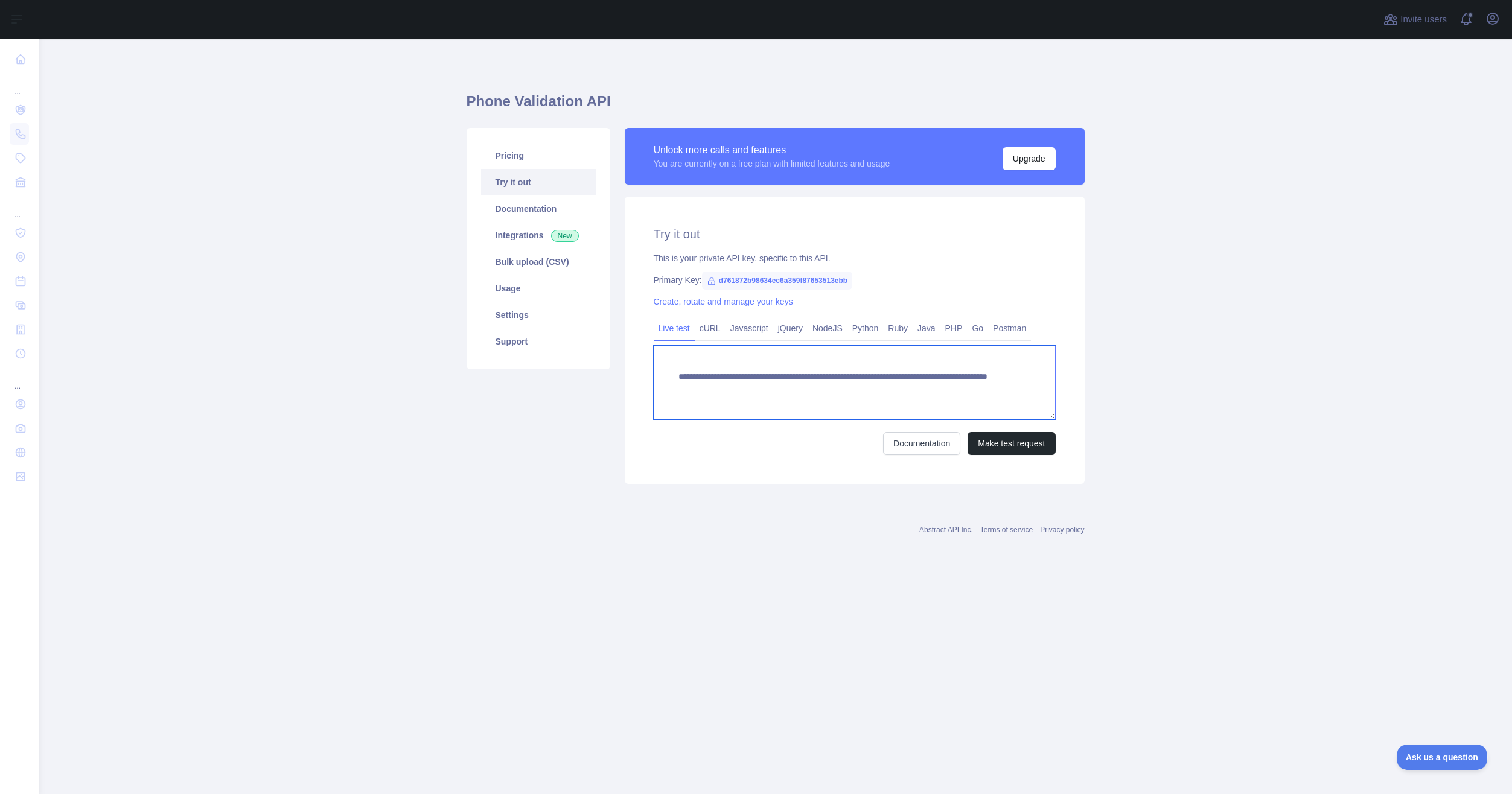
drag, startPoint x: 678, startPoint y: 376, endPoint x: 951, endPoint y: 390, distance: 273.4
click at [951, 390] on textarea "**********" at bounding box center [854, 382] width 402 height 73
click at [953, 328] on link "PHP" at bounding box center [954, 328] width 28 height 19
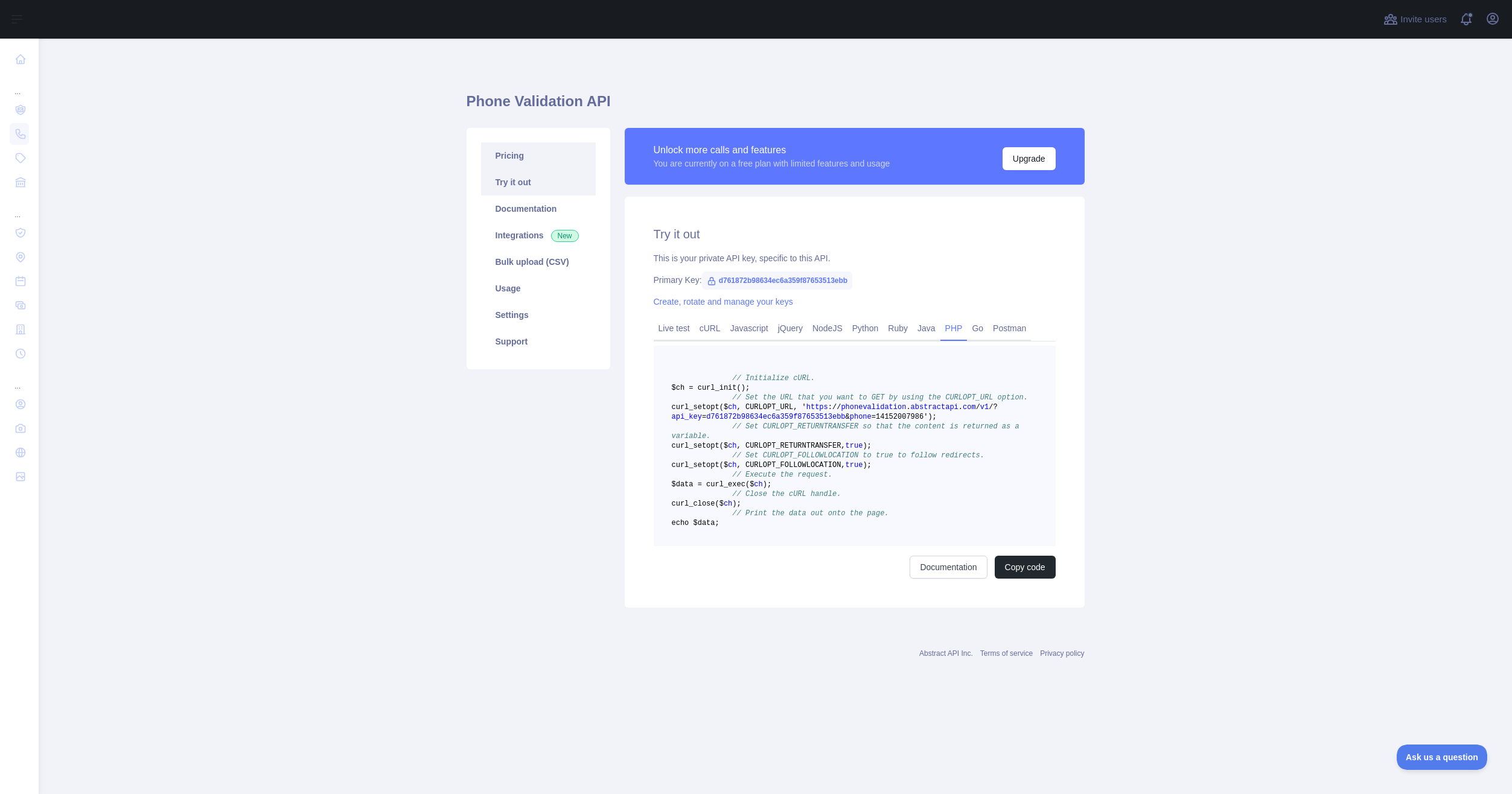
click at [561, 163] on link "Pricing" at bounding box center [538, 156] width 115 height 27
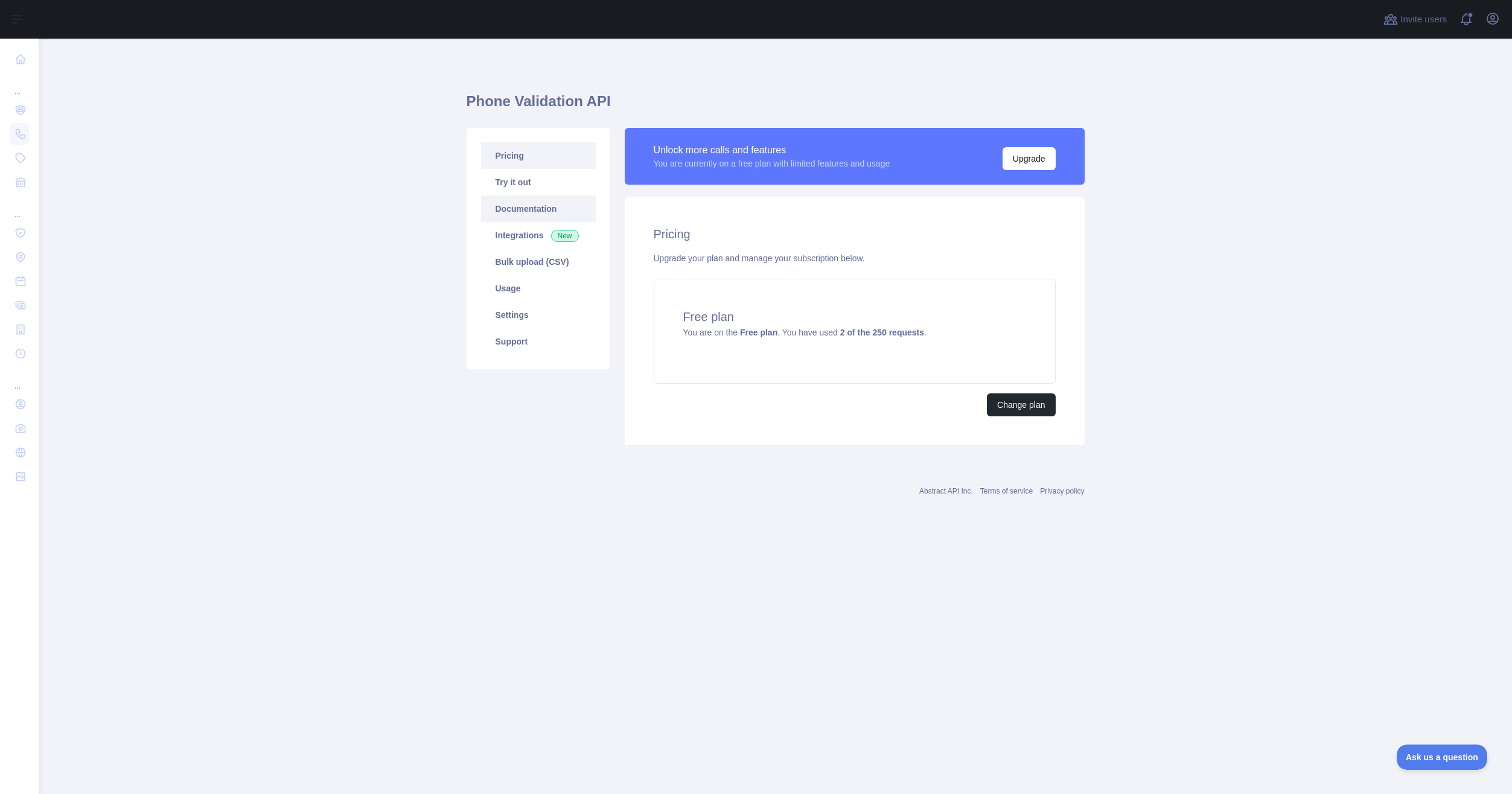
click at [581, 206] on link "Documentation" at bounding box center [538, 209] width 115 height 27
click at [542, 184] on link "Try it out" at bounding box center [538, 183] width 115 height 27
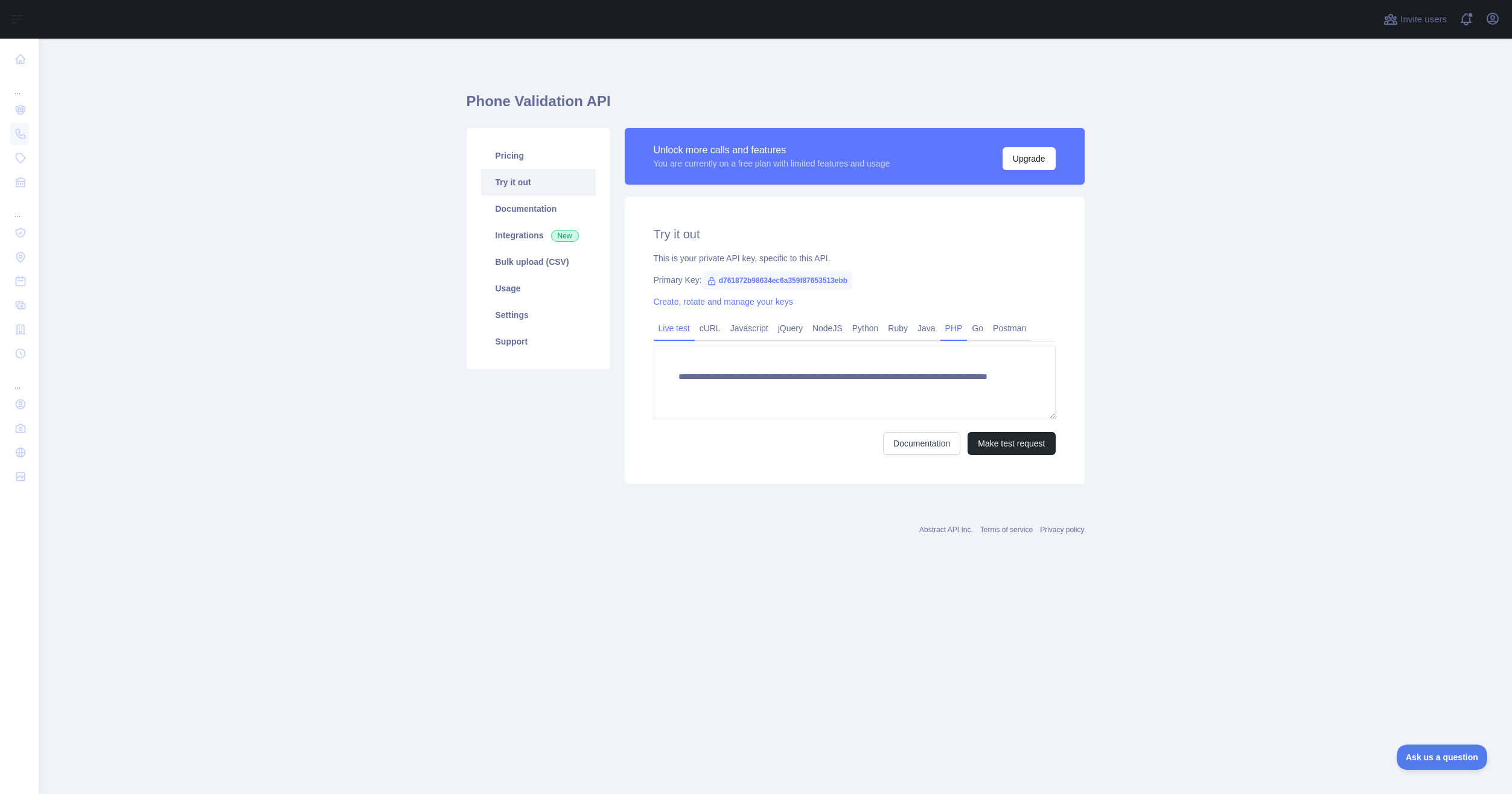
click at [947, 333] on link "PHP" at bounding box center [954, 328] width 28 height 19
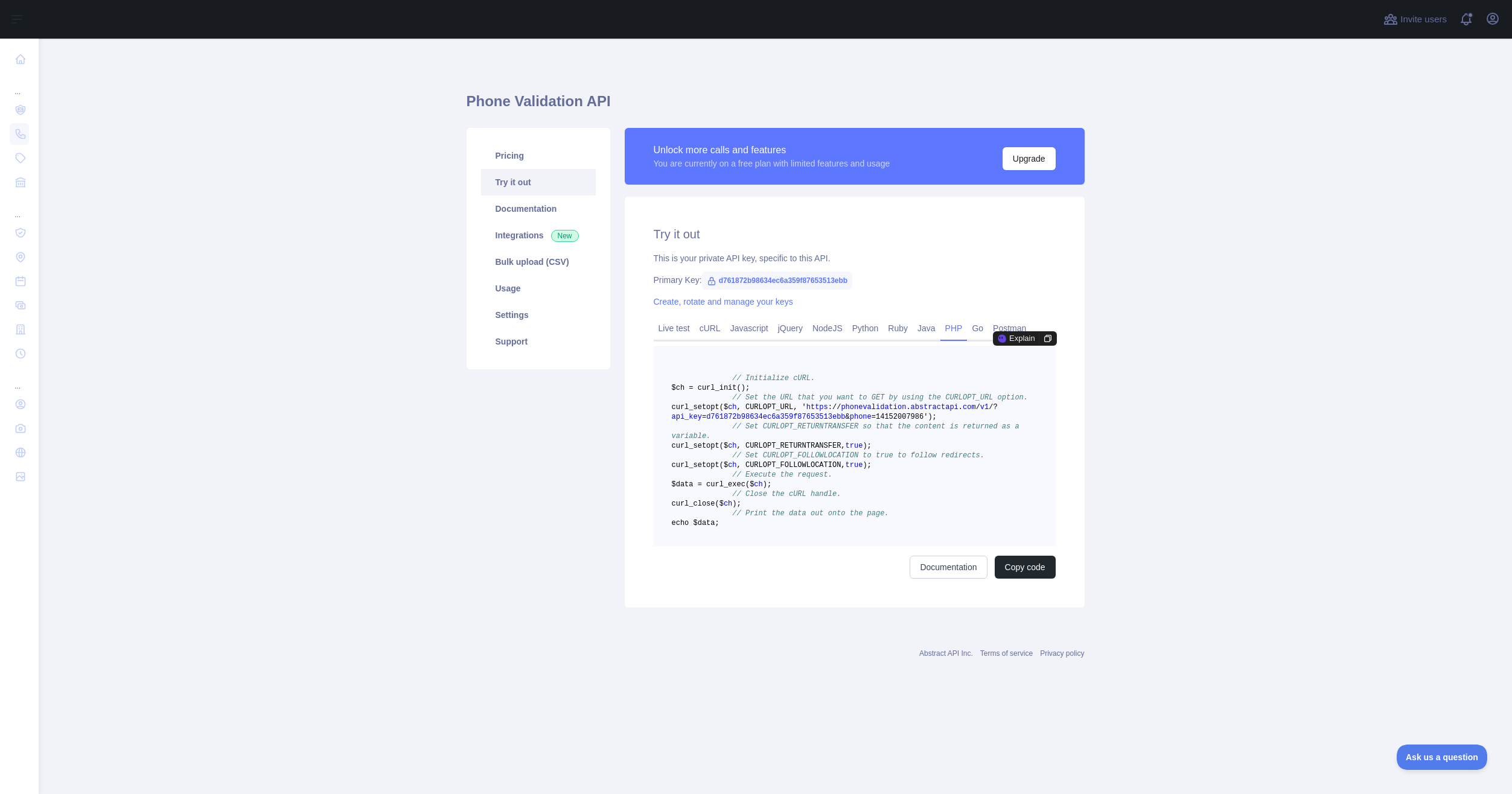
click at [869, 460] on span "// Set CURLOPT_FOLLOWLOCATION to true to follow redirects." at bounding box center [858, 455] width 252 height 9
click at [521, 156] on link "Pricing" at bounding box center [538, 156] width 115 height 27
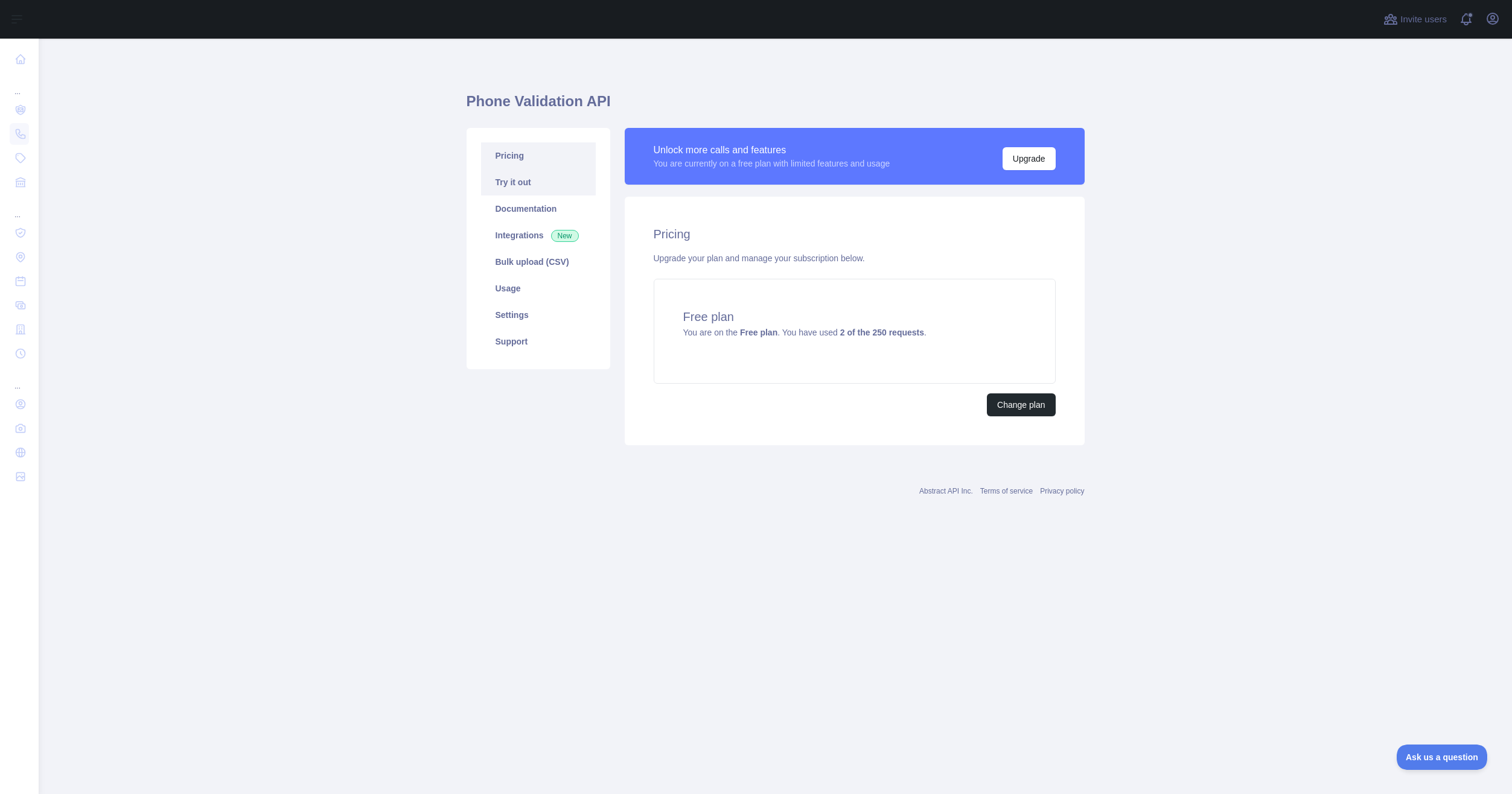
click at [557, 178] on link "Try it out" at bounding box center [538, 183] width 115 height 27
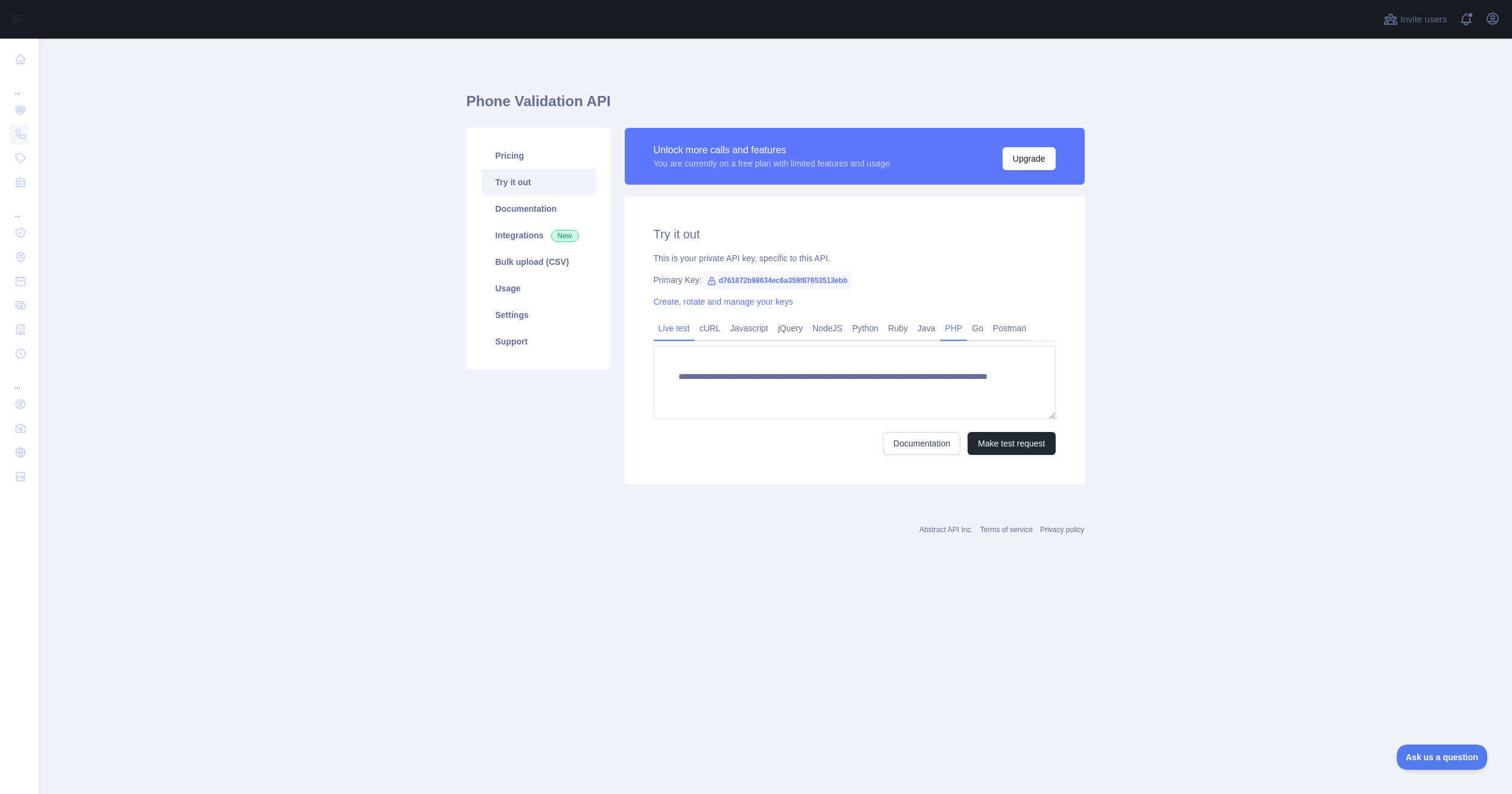
click at [944, 323] on link "PHP" at bounding box center [954, 328] width 28 height 19
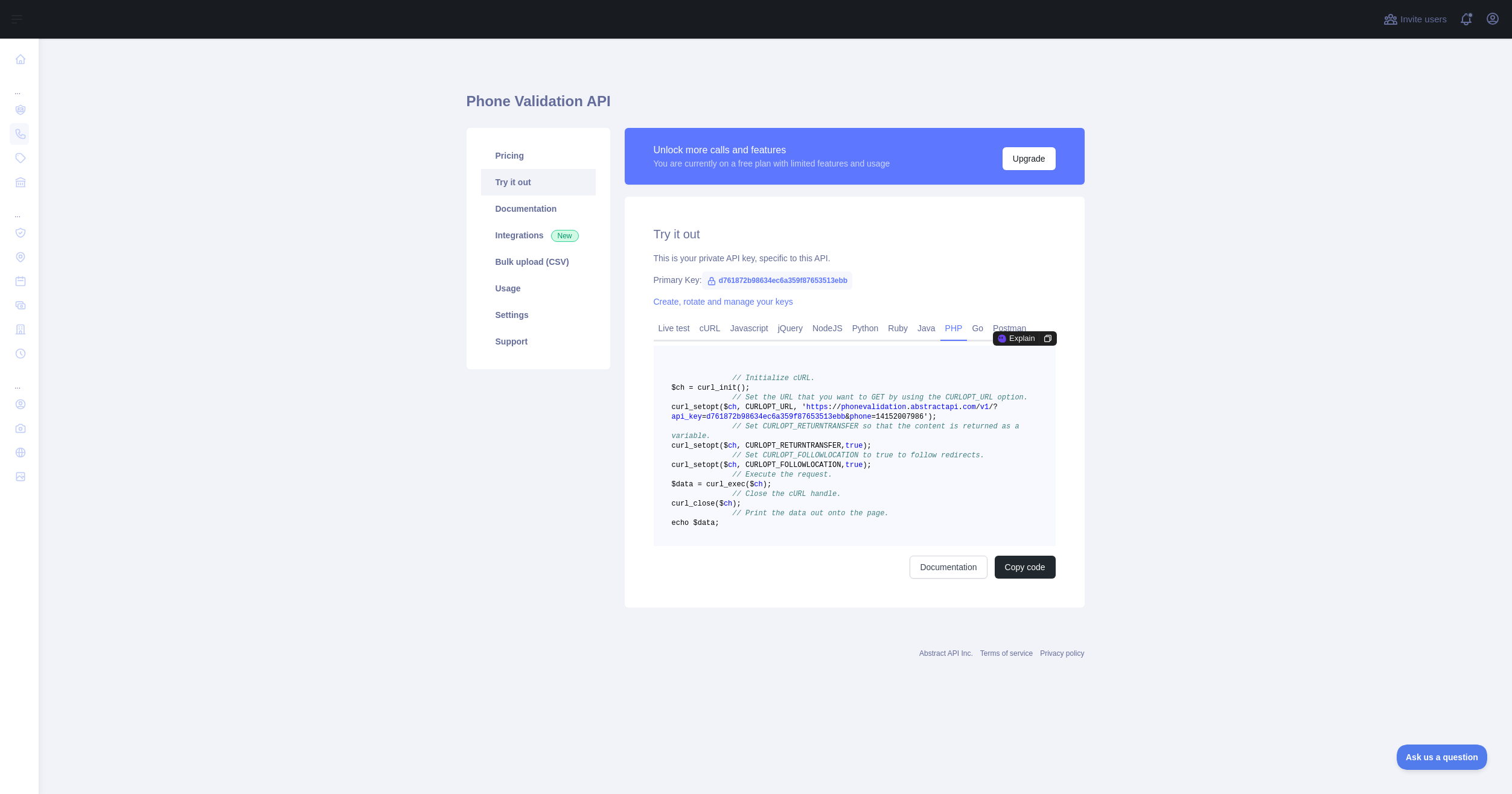
click at [561, 488] on div "Pricing Try it out Documentation Integrations New Bulk upload (CSV) Usage Setti…" at bounding box center [538, 368] width 158 height 480
click at [782, 440] on span "// Set CURLOPT_RETURNTRANSFER so that the content is returned as a variable." at bounding box center [847, 431] width 352 height 18
click at [947, 496] on pre "// Initialize cURL. $ch = curl _init() ; // Set the URL that you want to GET by…" at bounding box center [854, 446] width 402 height 201
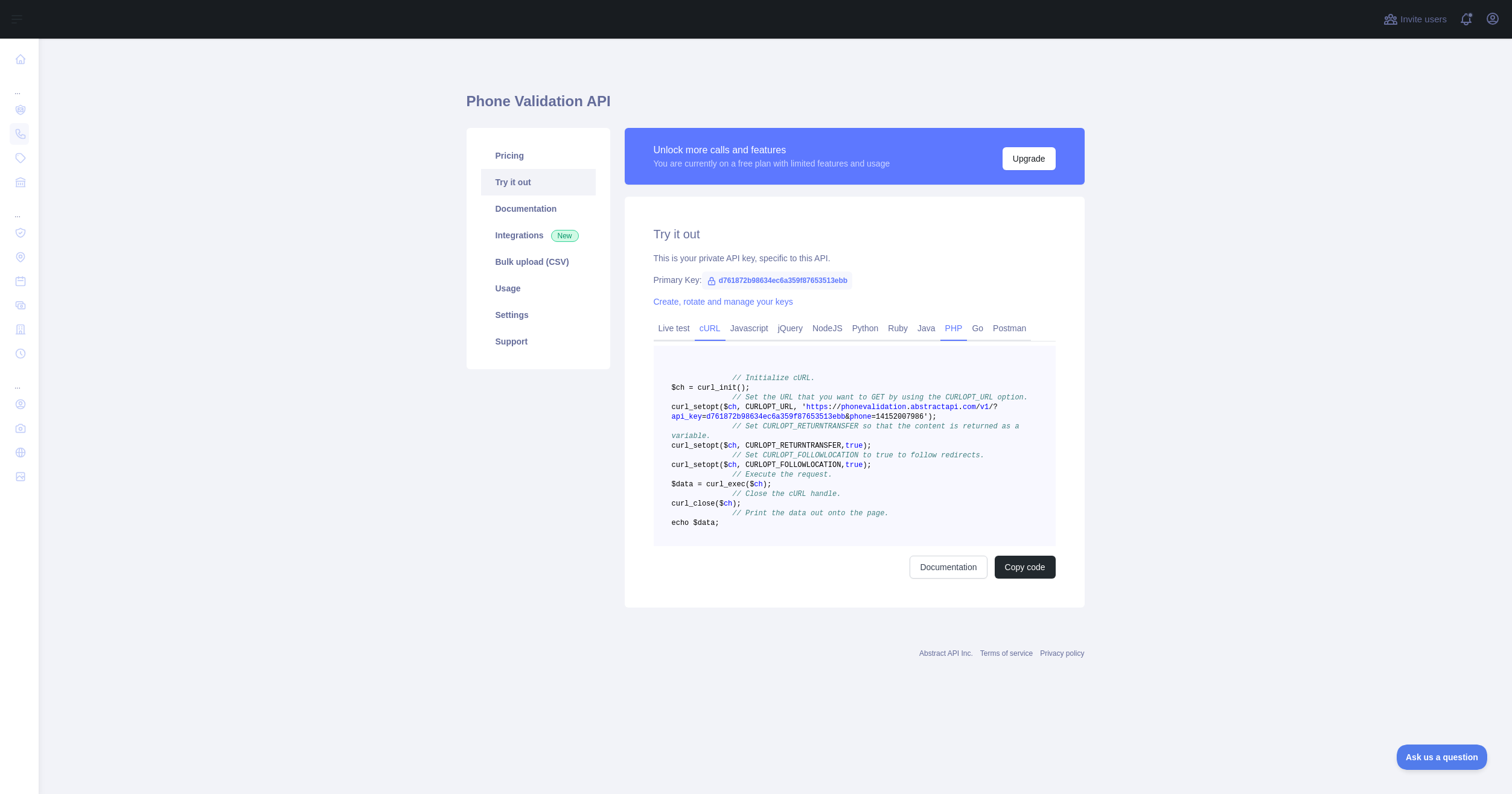
click at [710, 330] on link "cURL" at bounding box center [709, 328] width 30 height 19
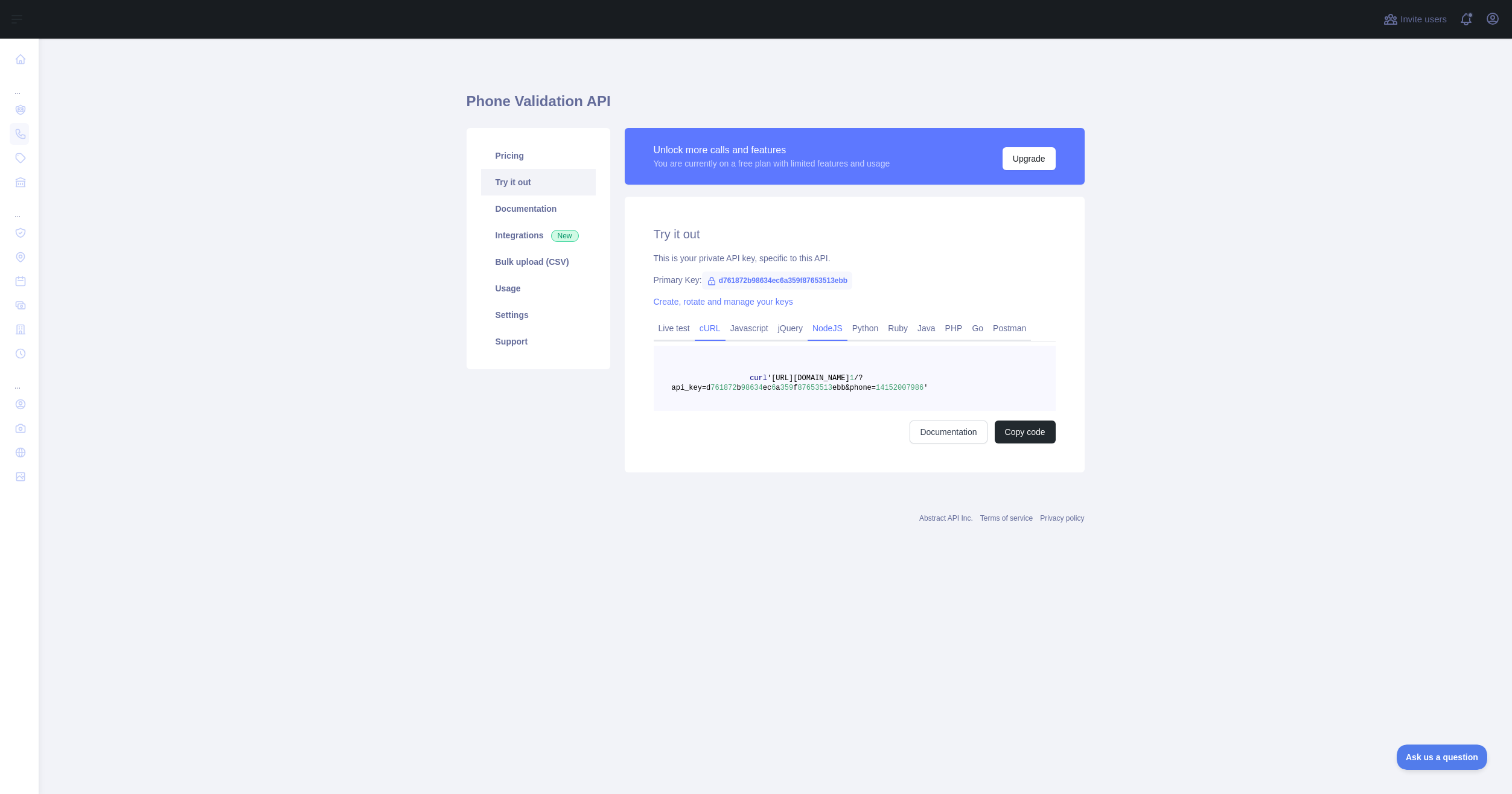
click at [821, 331] on link "NodeJS" at bounding box center [827, 328] width 40 height 19
click at [708, 333] on link "cURL" at bounding box center [709, 328] width 30 height 19
click at [942, 326] on link "PHP" at bounding box center [954, 328] width 28 height 19
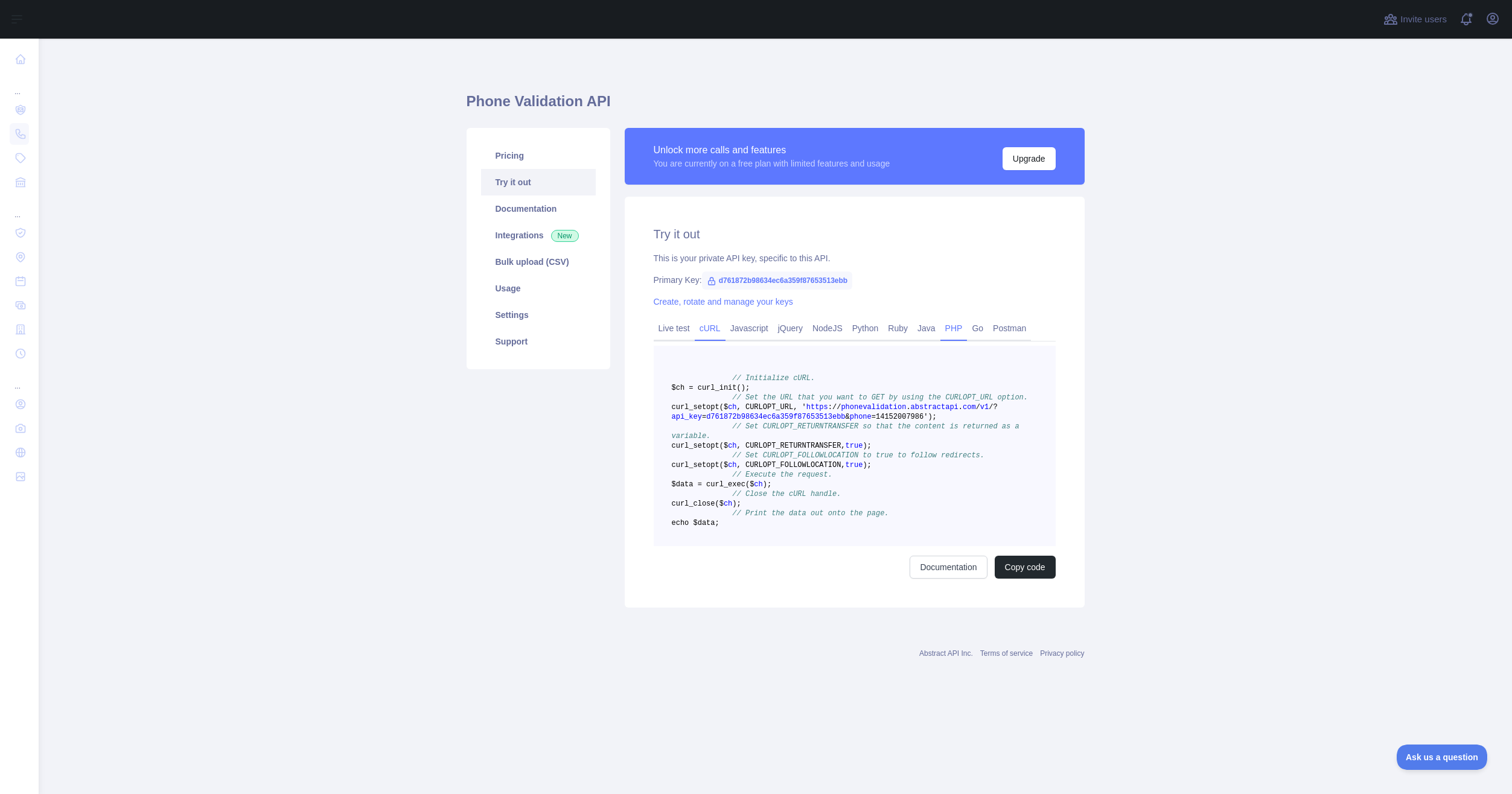
click at [718, 330] on link "cURL" at bounding box center [709, 328] width 30 height 19
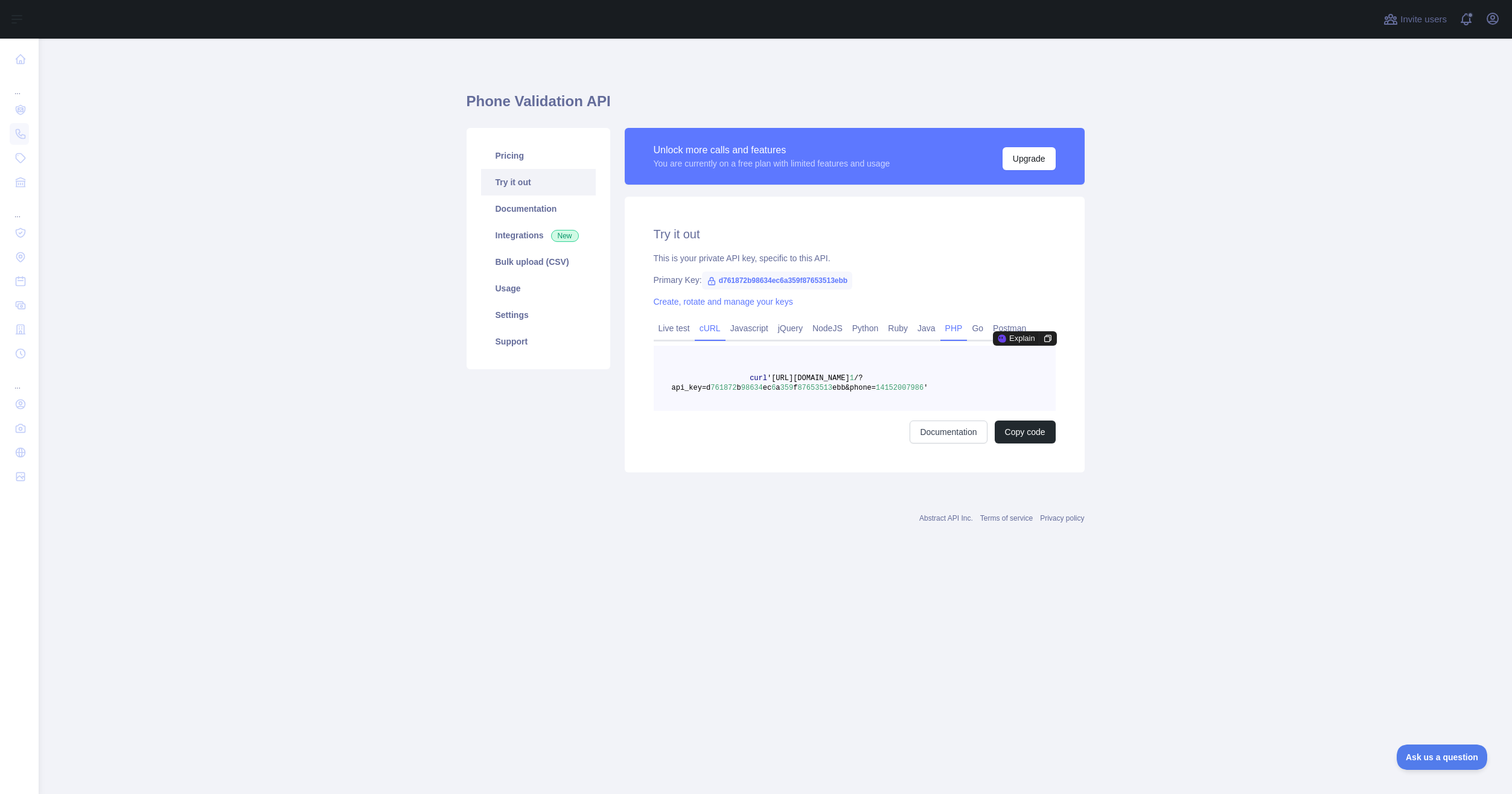
click at [956, 333] on link "PHP" at bounding box center [954, 328] width 28 height 19
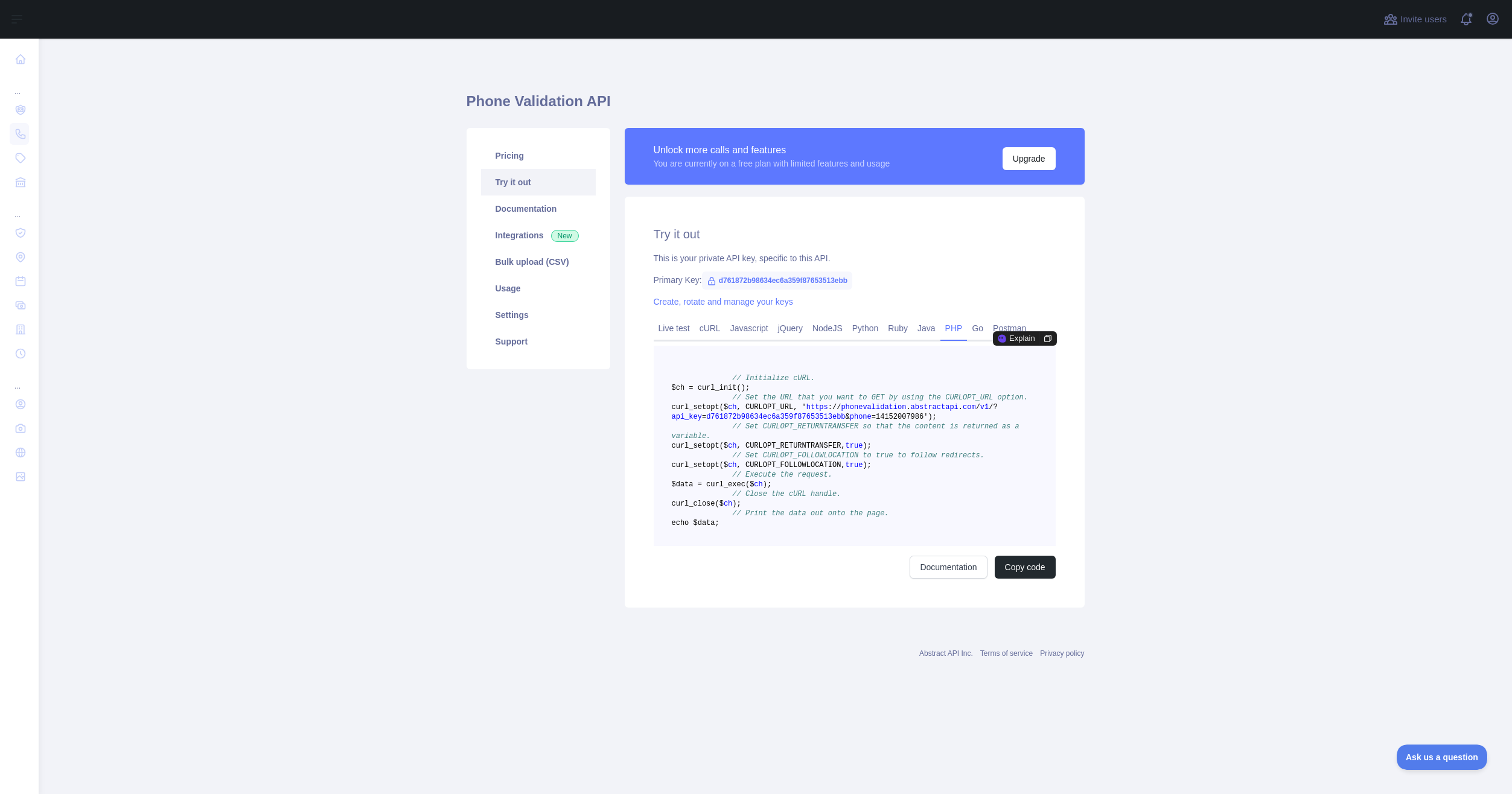
drag, startPoint x: 729, startPoint y: 376, endPoint x: 889, endPoint y: 553, distance: 238.6
click at [889, 546] on pre "// Initialize cURL. $ch = curl _init() ; // Set the URL that you want to GET by…" at bounding box center [854, 446] width 402 height 201
click at [774, 546] on pre "// Initialize cURL. $ch = curl _init() ; // Set the URL that you want to GET by…" at bounding box center [854, 446] width 402 height 201
drag, startPoint x: 784, startPoint y: 571, endPoint x: 726, endPoint y: 378, distance: 201.5
click at [726, 378] on pre "// Initialize cURL. $ch = curl _init() ; // Set the URL that you want to GET by…" at bounding box center [854, 446] width 402 height 201
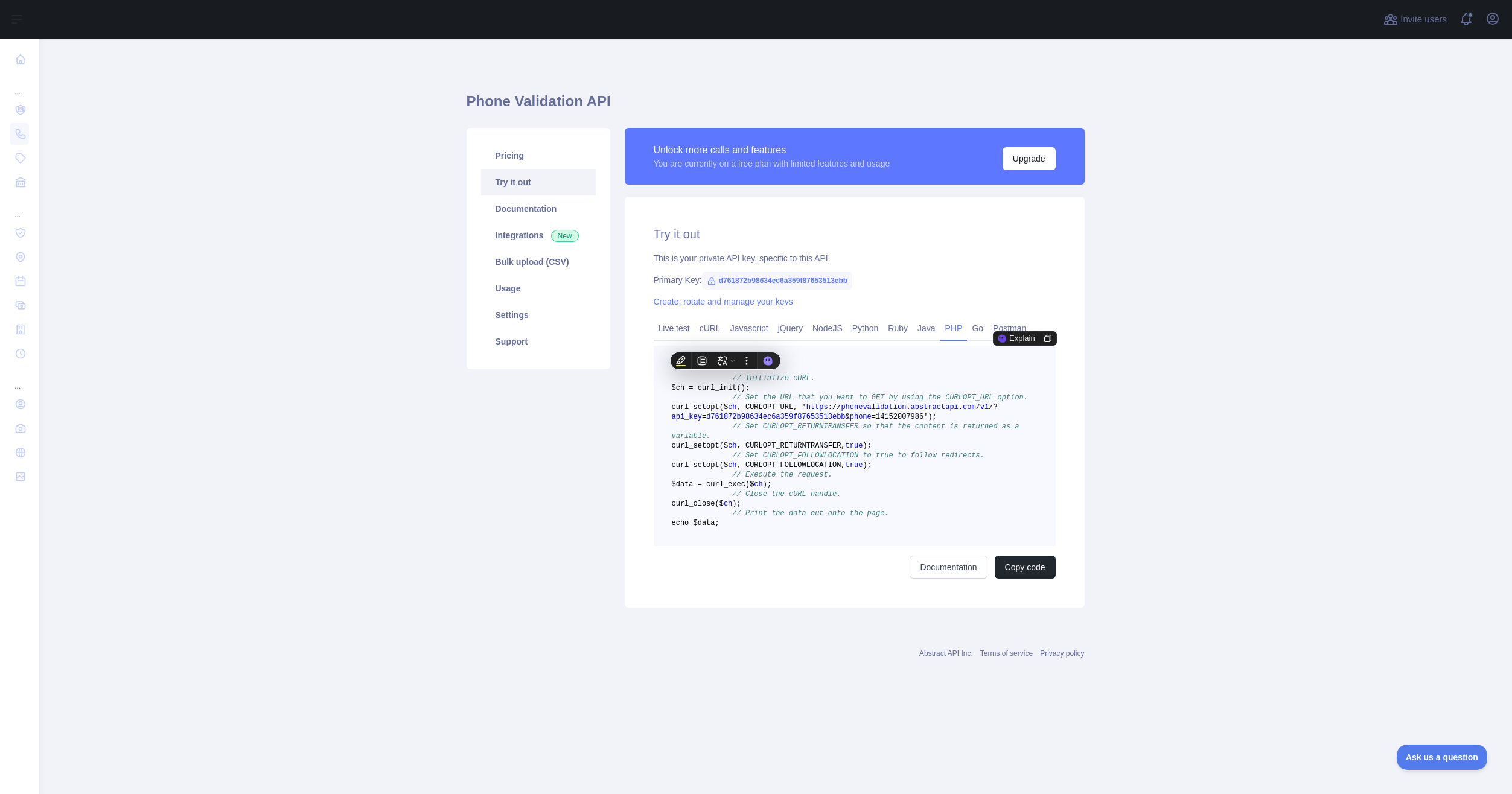
copy code "// Initialize cURL. $ch = curl _init() ; // Set the URL that you want to GET by…"
click at [788, 421] on span "d761872b98634ec6a359f87653513ebb" at bounding box center [776, 416] width 139 height 9
click at [878, 421] on span "=14152007986')" at bounding box center [901, 416] width 61 height 9
copy span "14152007986"
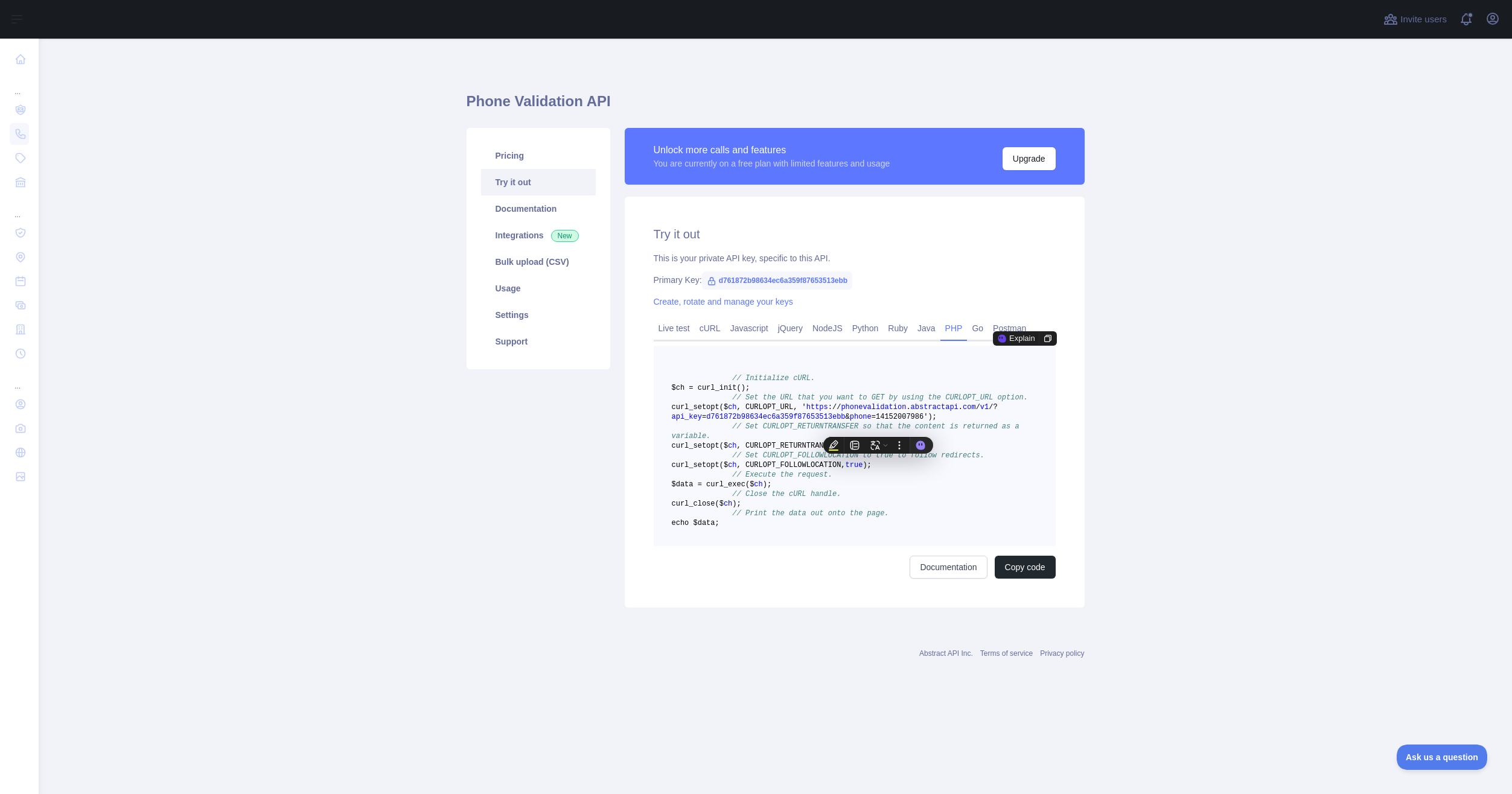
click at [754, 421] on span "d761872b98634ec6a359f87653513ebb" at bounding box center [776, 416] width 139 height 9
click at [716, 333] on link "cURL" at bounding box center [709, 328] width 30 height 19
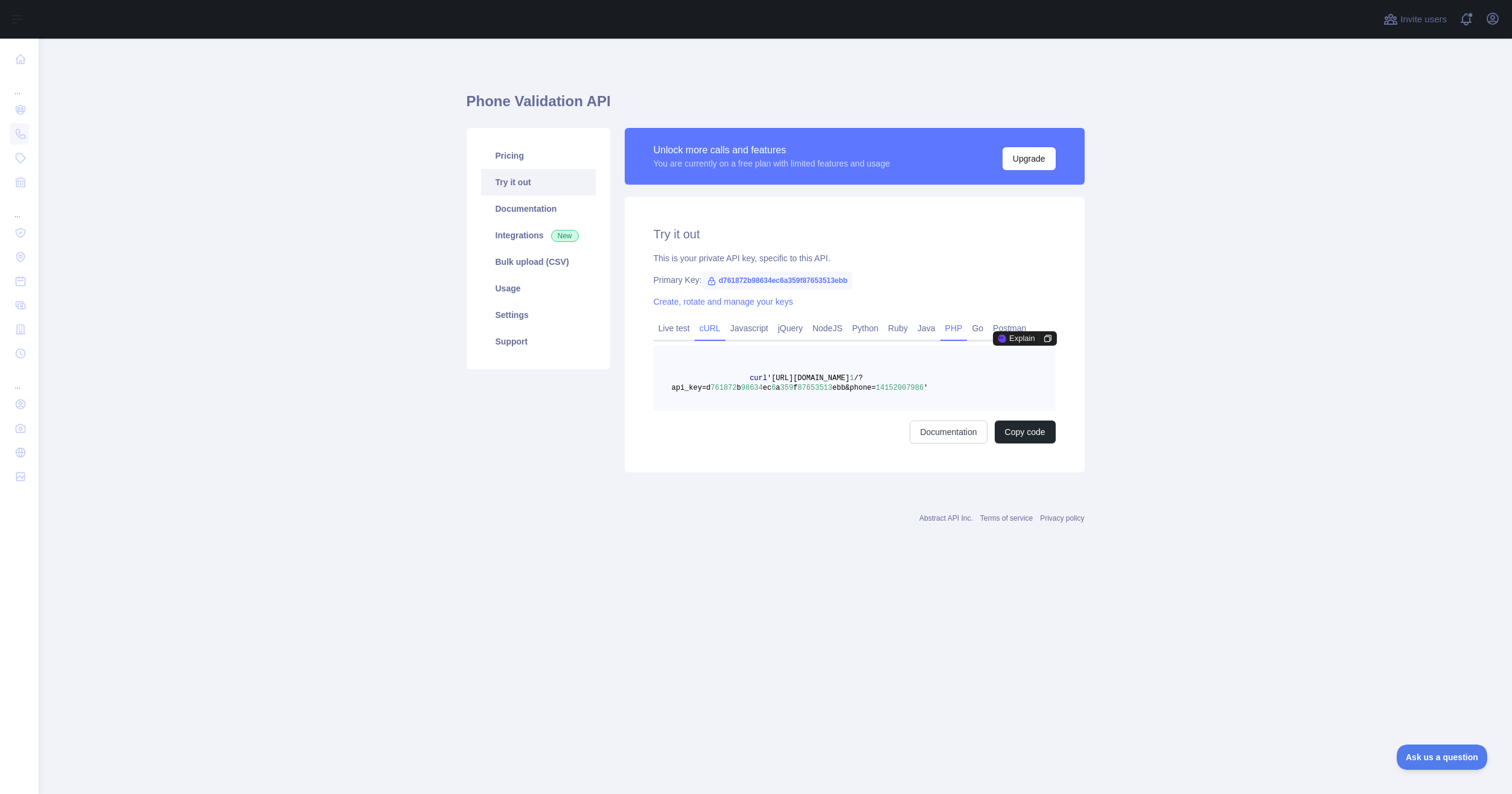
click at [952, 331] on link "PHP" at bounding box center [954, 328] width 28 height 19
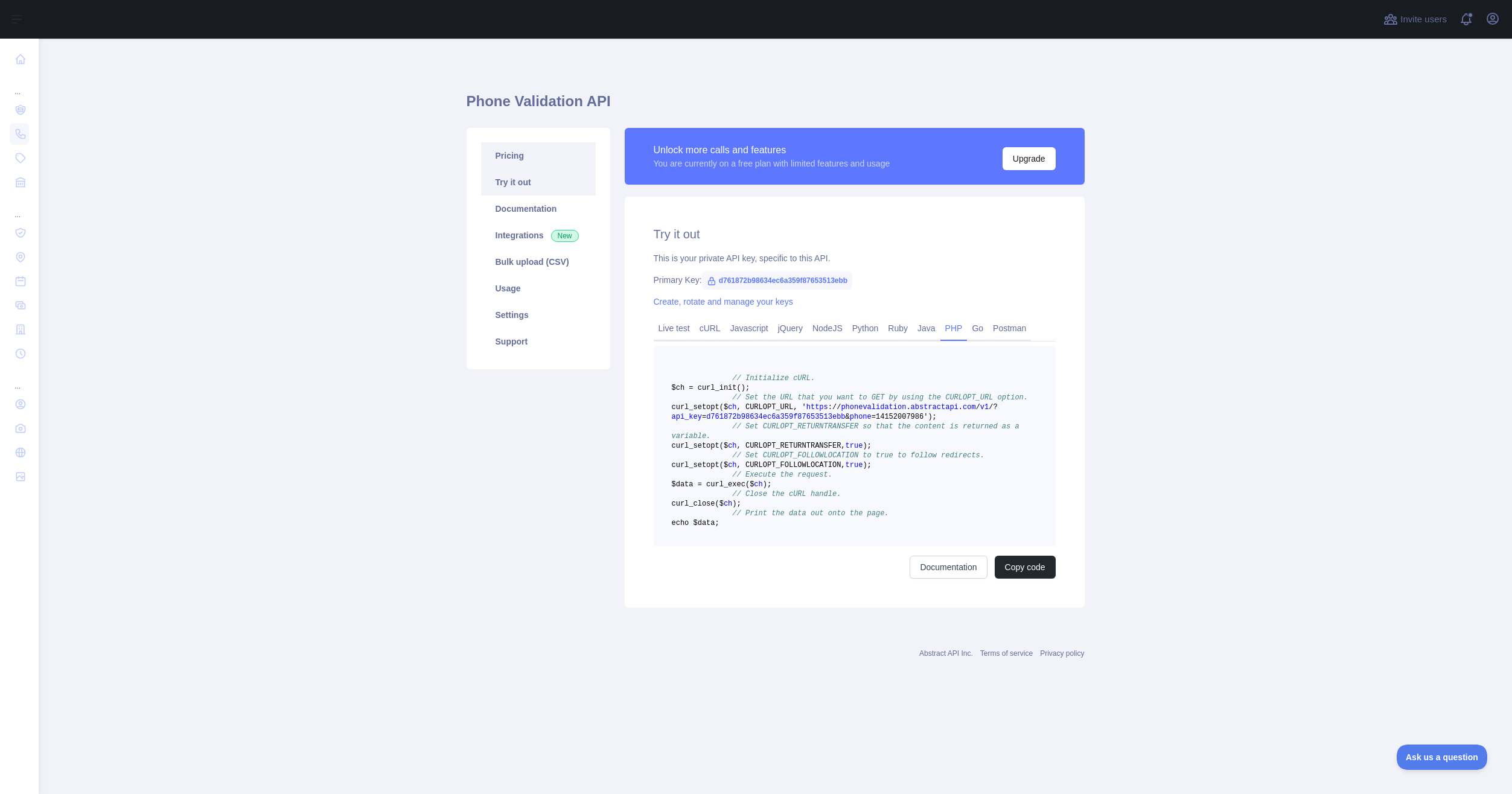
click at [545, 154] on link "Pricing" at bounding box center [538, 156] width 115 height 27
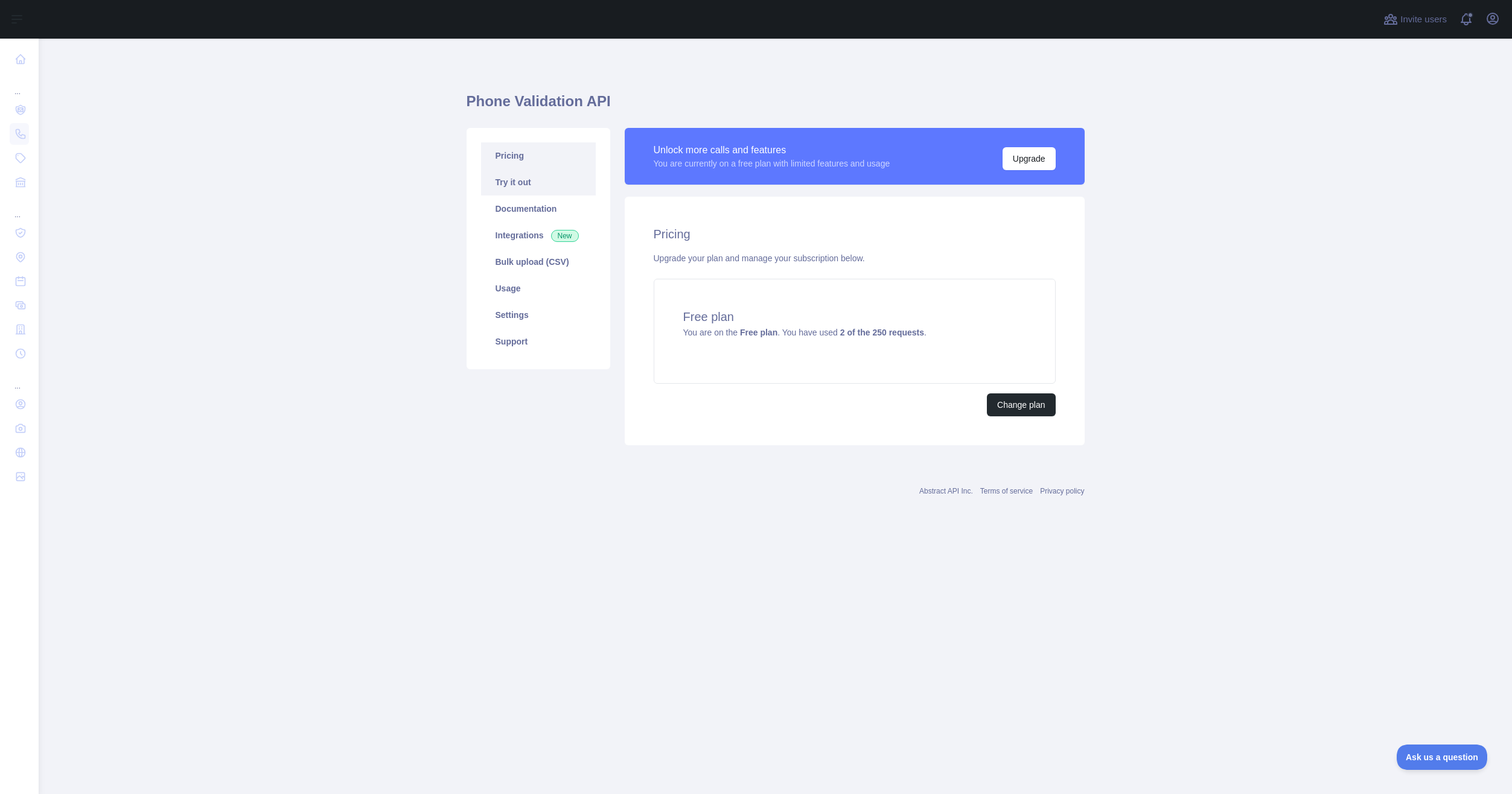
click at [544, 187] on link "Try it out" at bounding box center [538, 183] width 115 height 27
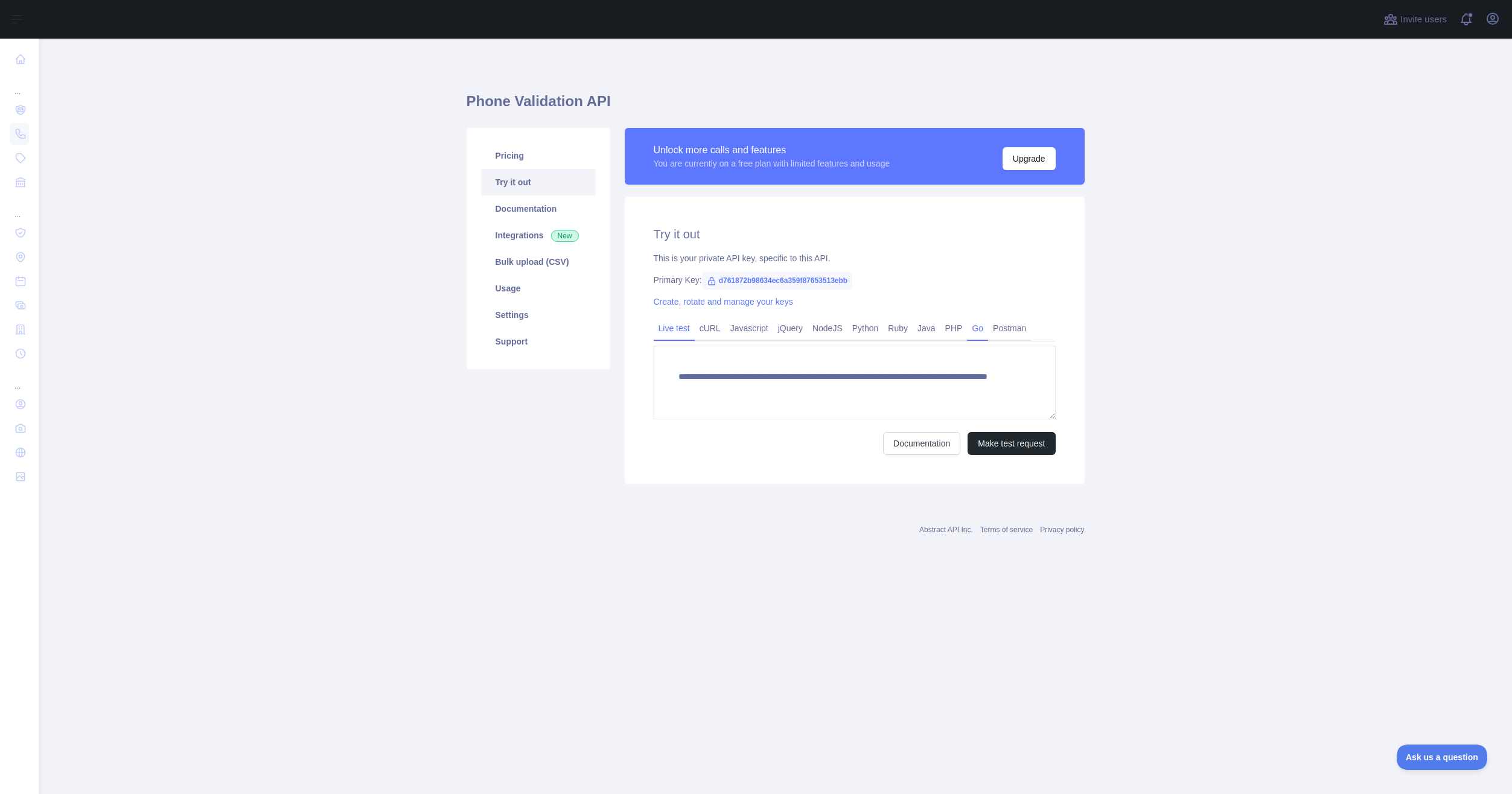
click at [967, 332] on link "Go" at bounding box center [978, 328] width 21 height 19
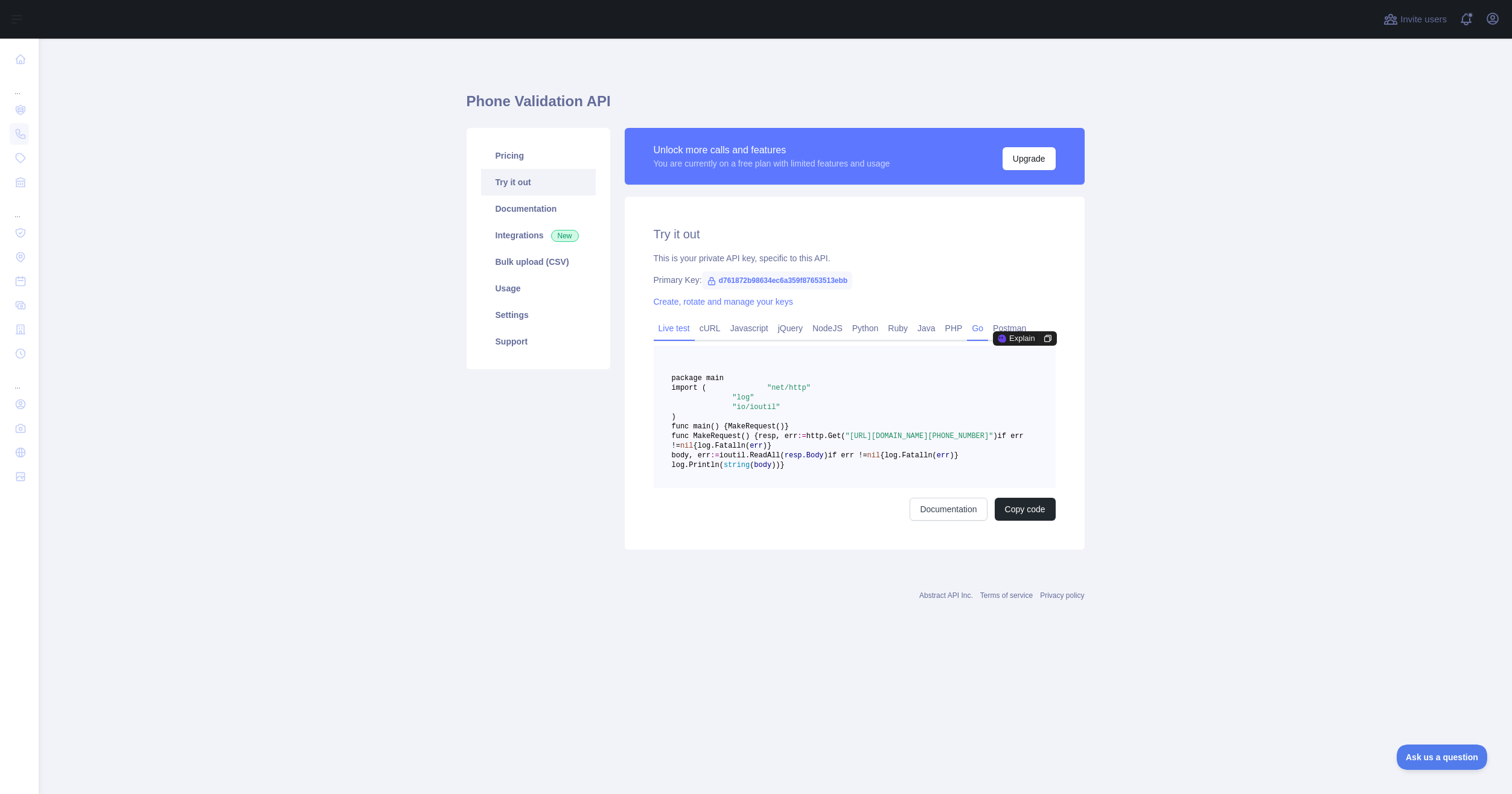
click at [673, 333] on link "Live test" at bounding box center [673, 328] width 41 height 19
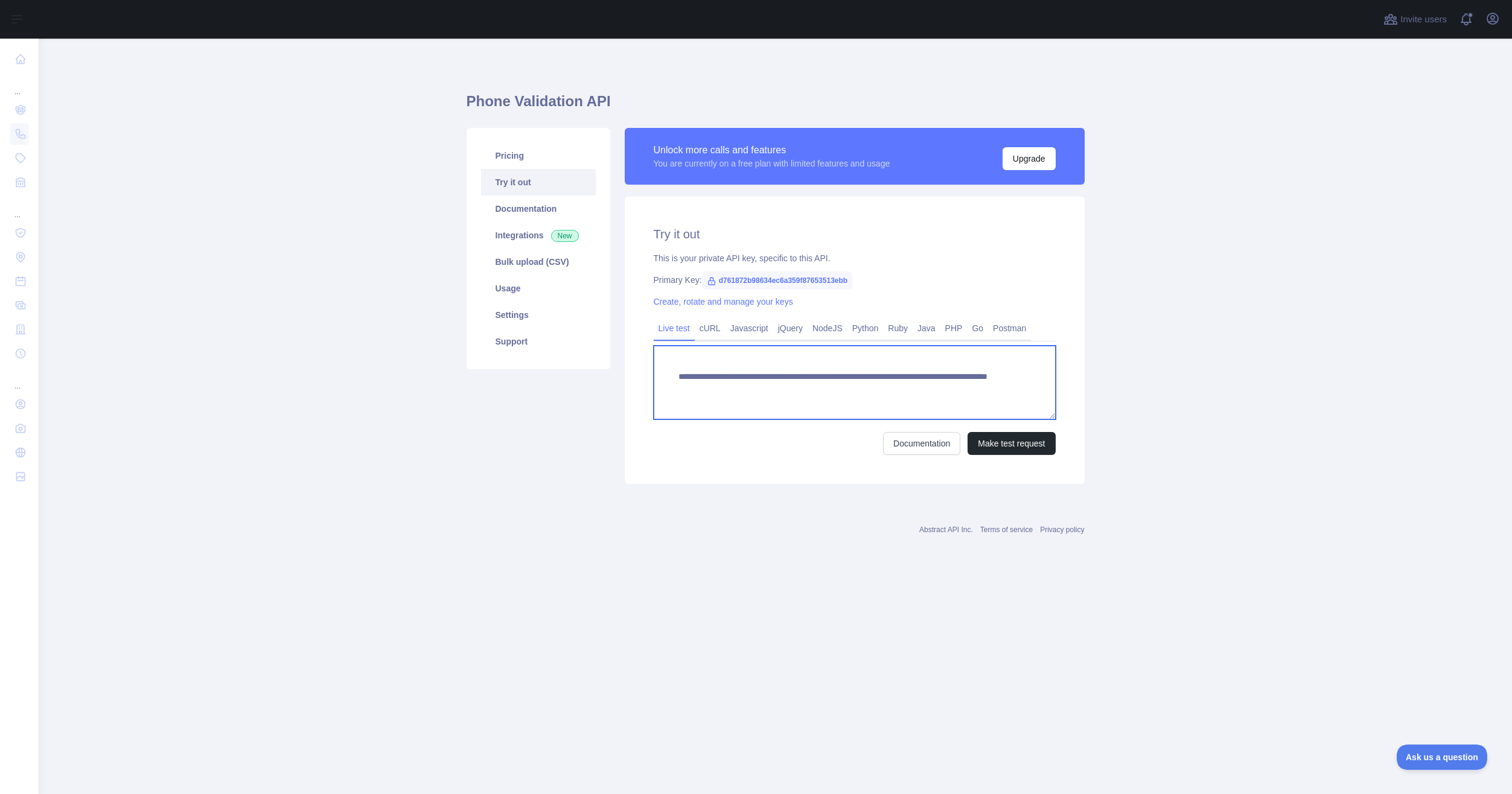
click at [719, 374] on textarea "**********" at bounding box center [854, 382] width 402 height 73
click at [826, 382] on textarea "**********" at bounding box center [854, 382] width 402 height 73
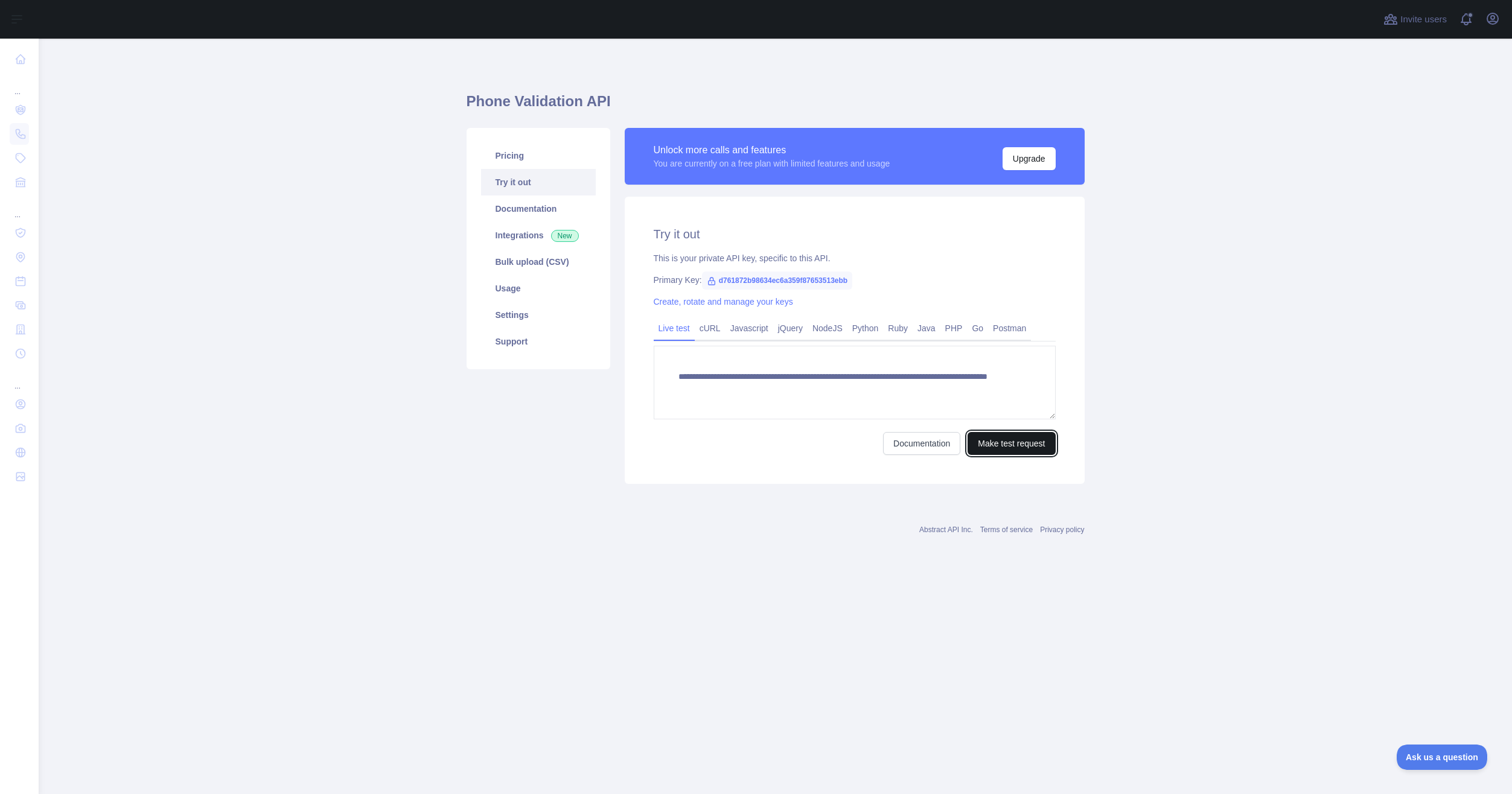
click at [999, 445] on button "Make test request" at bounding box center [1011, 443] width 87 height 23
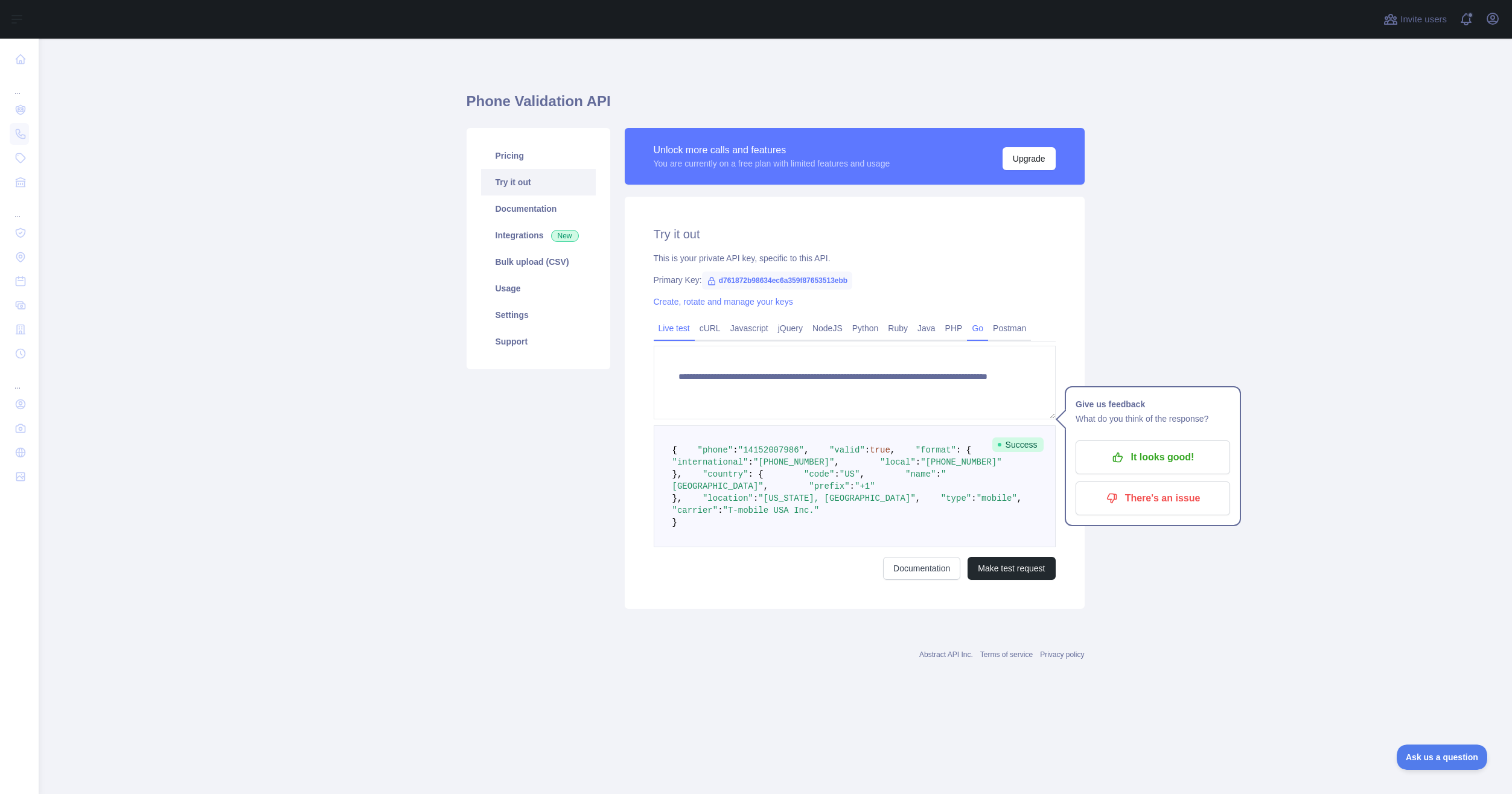
click at [967, 330] on link "Go" at bounding box center [978, 328] width 21 height 19
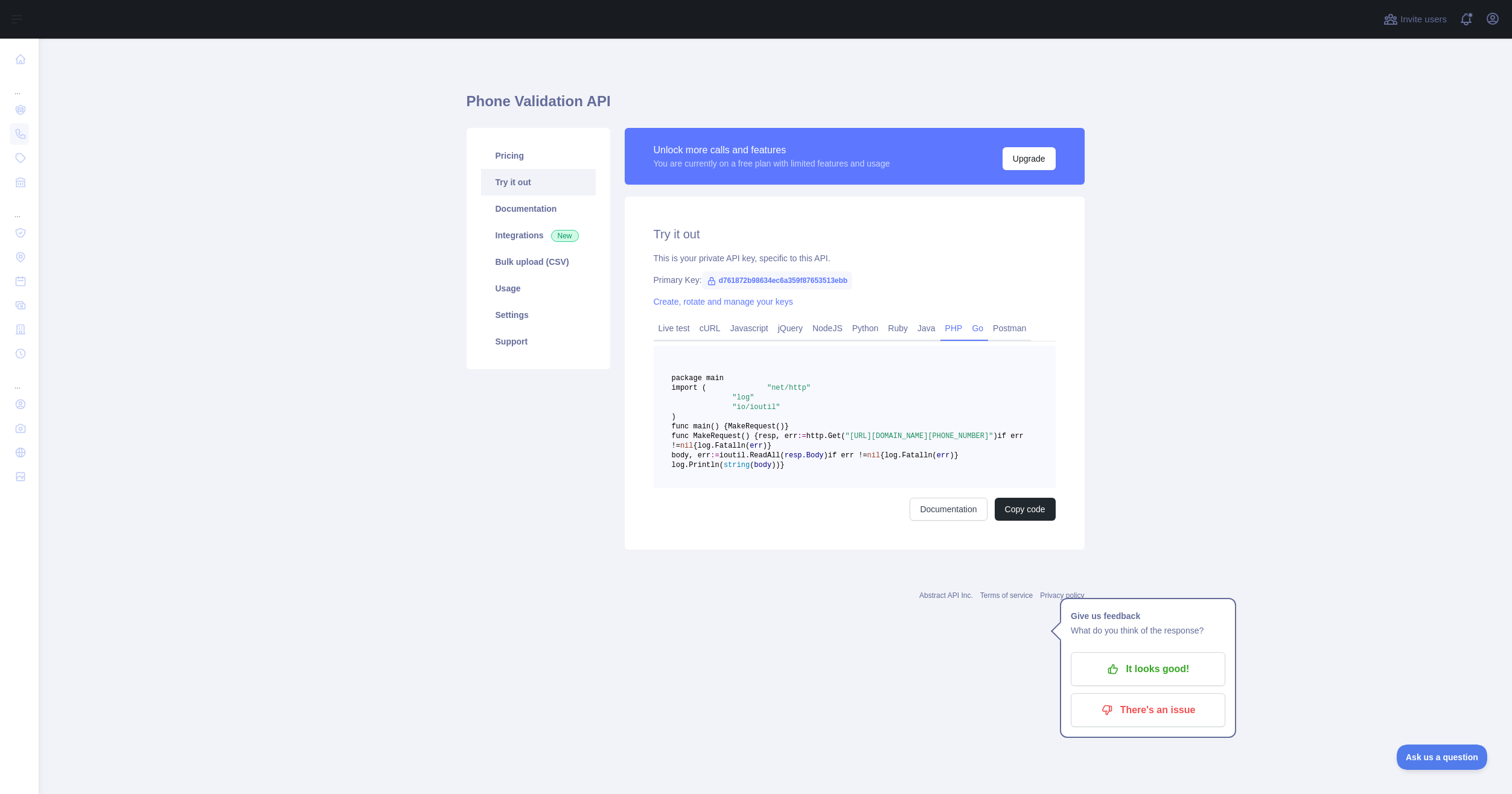
click at [952, 335] on link "PHP" at bounding box center [954, 328] width 28 height 19
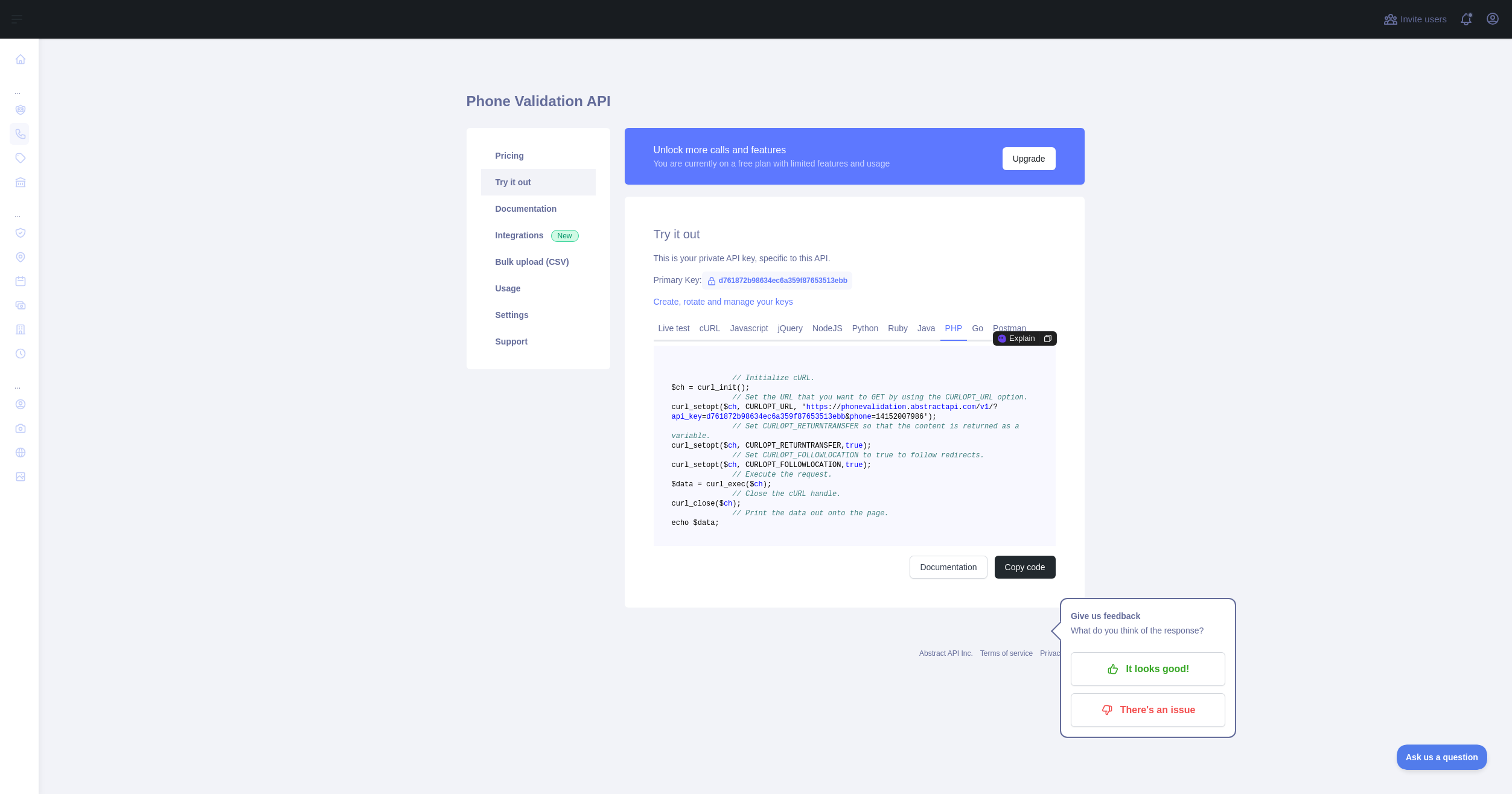
click at [867, 539] on pre "// Initialize cURL. $ch = curl _init() ; // Set the URL that you want to GET by…" at bounding box center [854, 446] width 402 height 201
click at [781, 519] on pre "// Initialize cURL. $ch = curl _init() ; // Set the URL that you want to GET by…" at bounding box center [854, 446] width 402 height 201
click at [754, 489] on span "_exec($" at bounding box center [739, 484] width 30 height 9
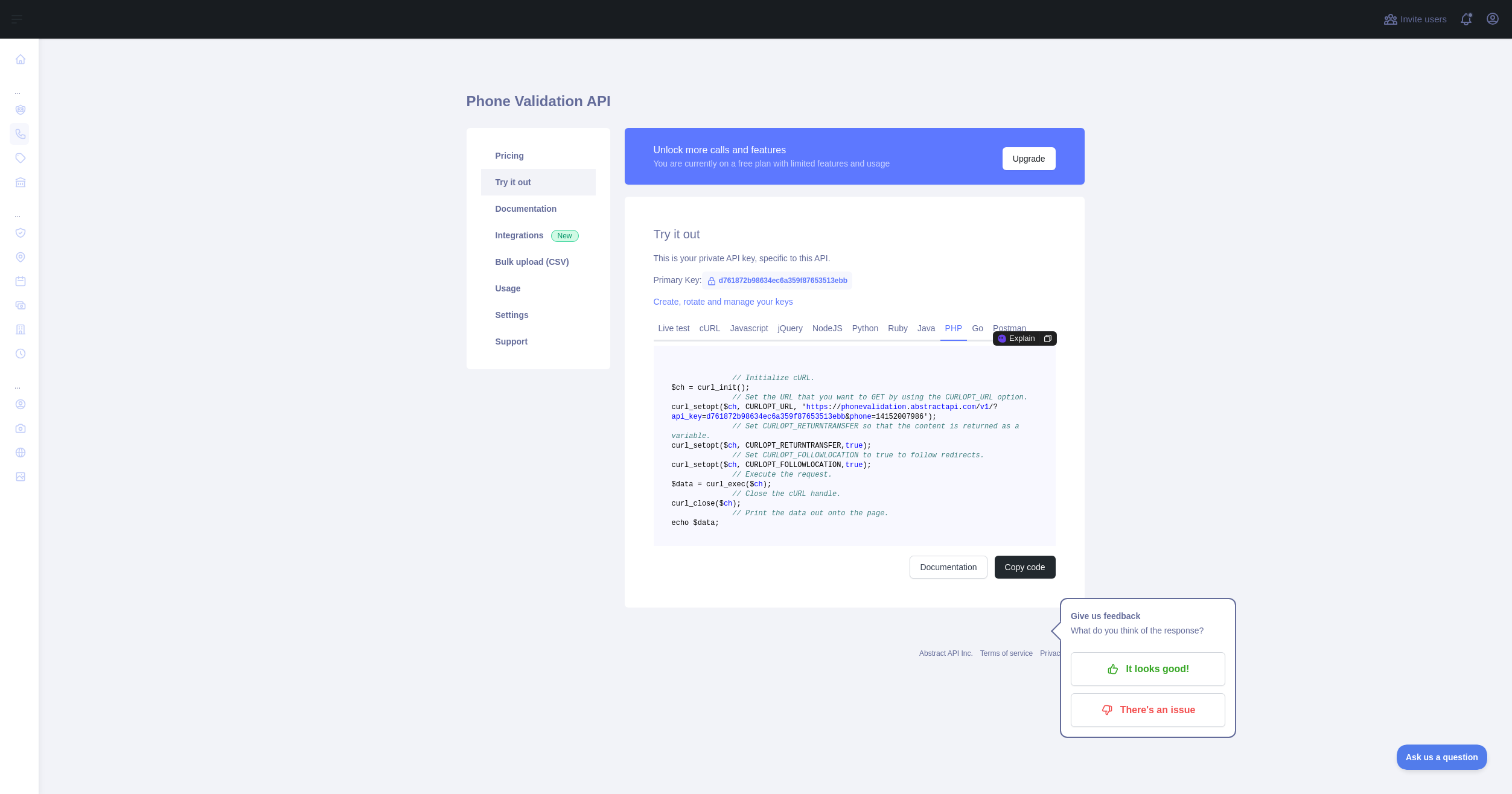
drag, startPoint x: 779, startPoint y: 516, endPoint x: 904, endPoint y: 506, distance: 125.4
click at [904, 506] on pre "// Initialize cURL. $ch = curl _init() ; // Set the URL that you want to GET by…" at bounding box center [854, 446] width 402 height 201
